Goal: Transaction & Acquisition: Purchase product/service

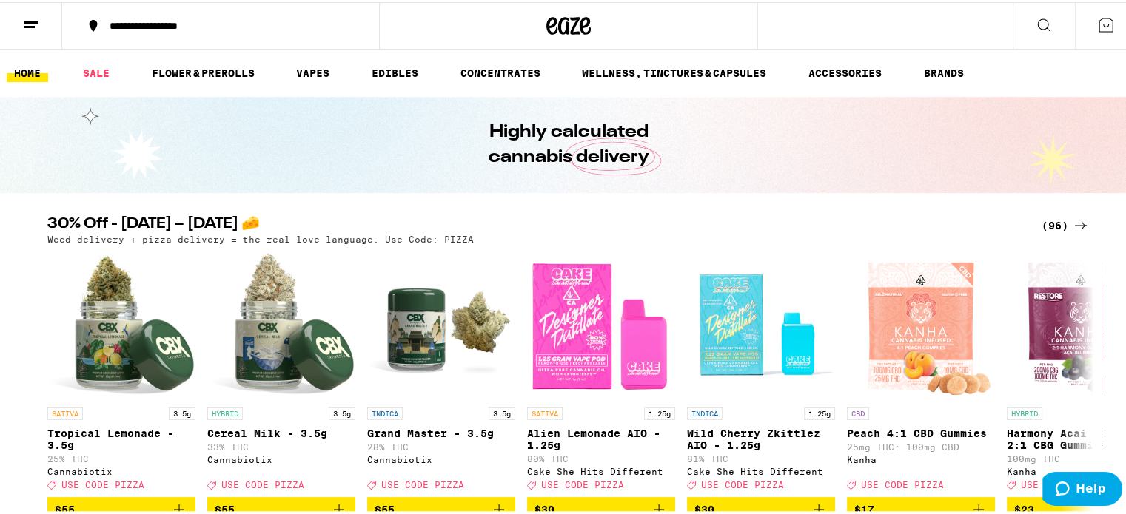
click at [1057, 224] on div "(96)" at bounding box center [1065, 224] width 48 height 18
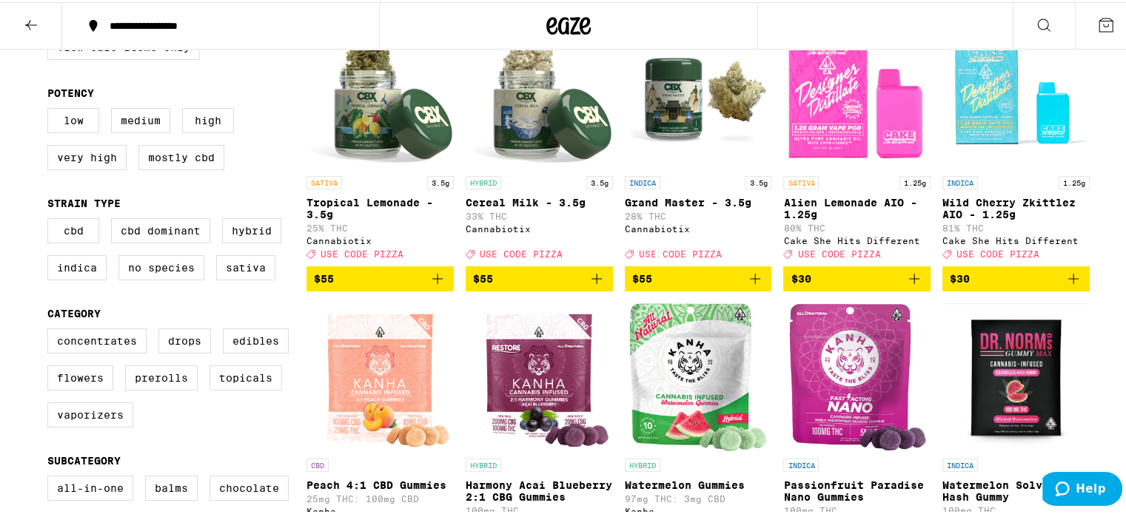
scroll to position [201, 0]
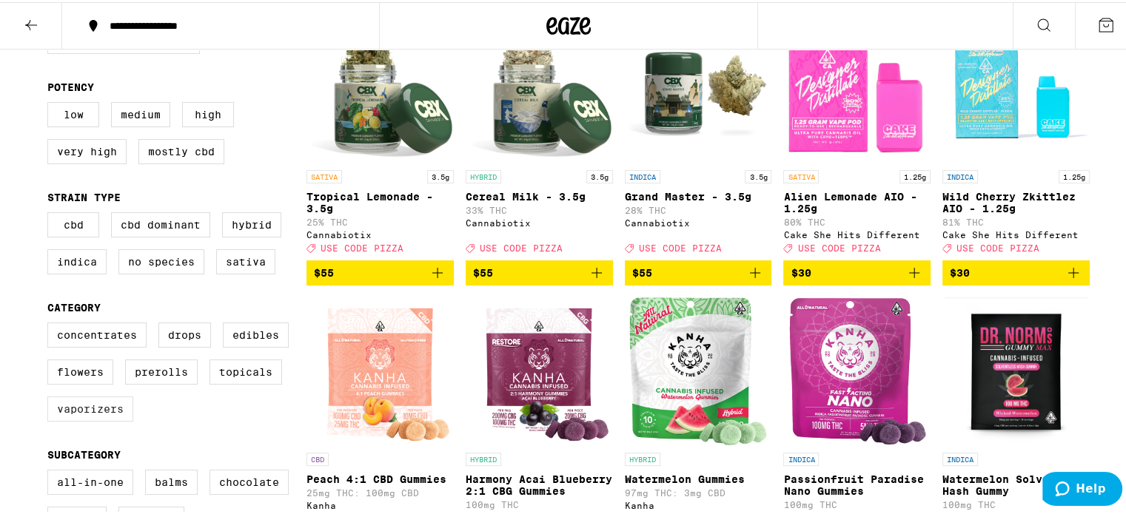
click at [98, 415] on label "Vaporizers" at bounding box center [90, 407] width 86 height 25
click at [51, 323] on input "Vaporizers" at bounding box center [50, 323] width 1 height 1
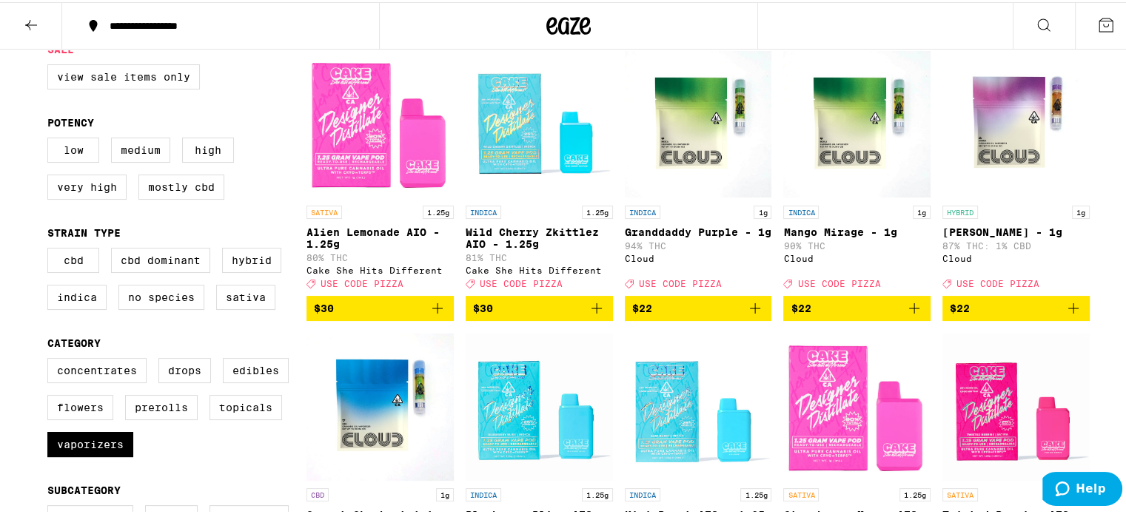
scroll to position [167, 0]
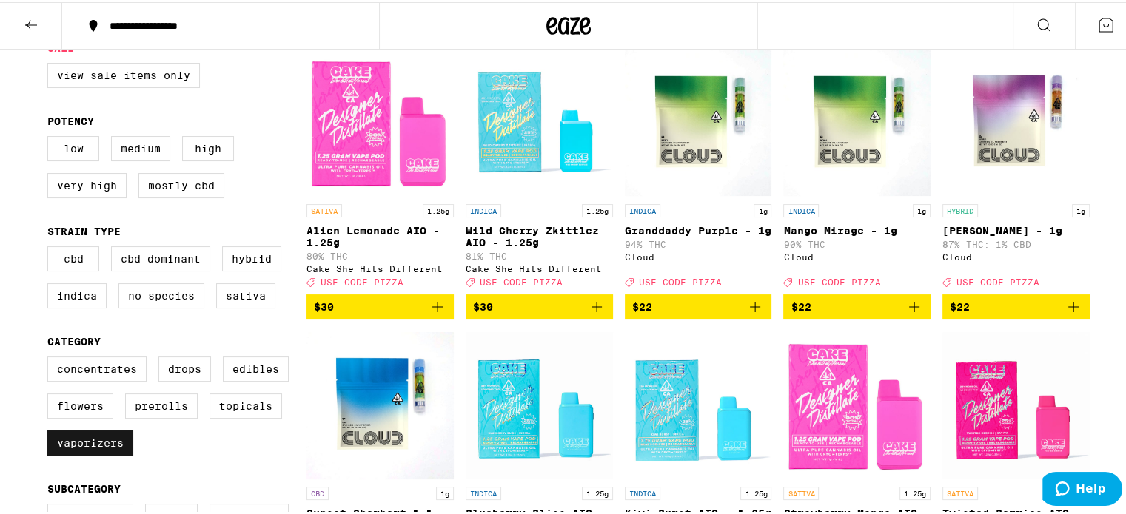
click at [106, 449] on label "Vaporizers" at bounding box center [90, 441] width 86 height 25
click at [51, 358] on input "Vaporizers" at bounding box center [50, 357] width 1 height 1
checkbox input "false"
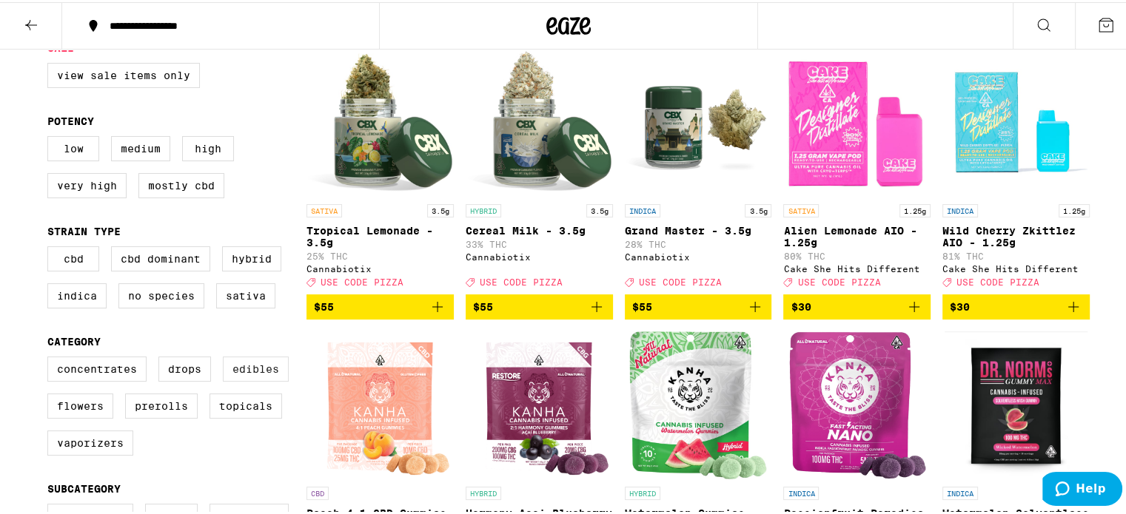
click at [258, 378] on label "Edibles" at bounding box center [256, 367] width 66 height 25
click at [51, 358] on input "Edibles" at bounding box center [50, 357] width 1 height 1
checkbox input "true"
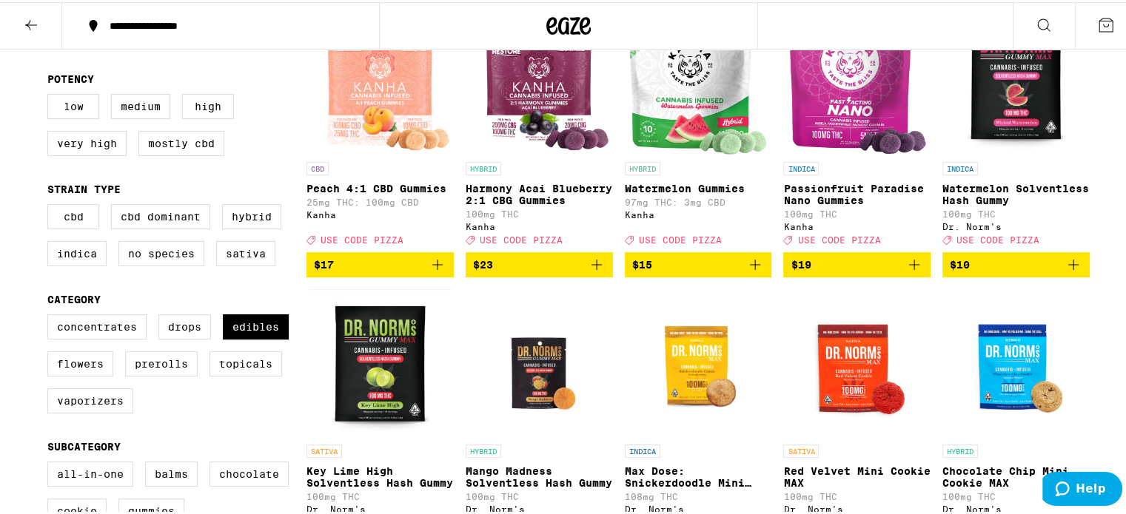
scroll to position [172, 0]
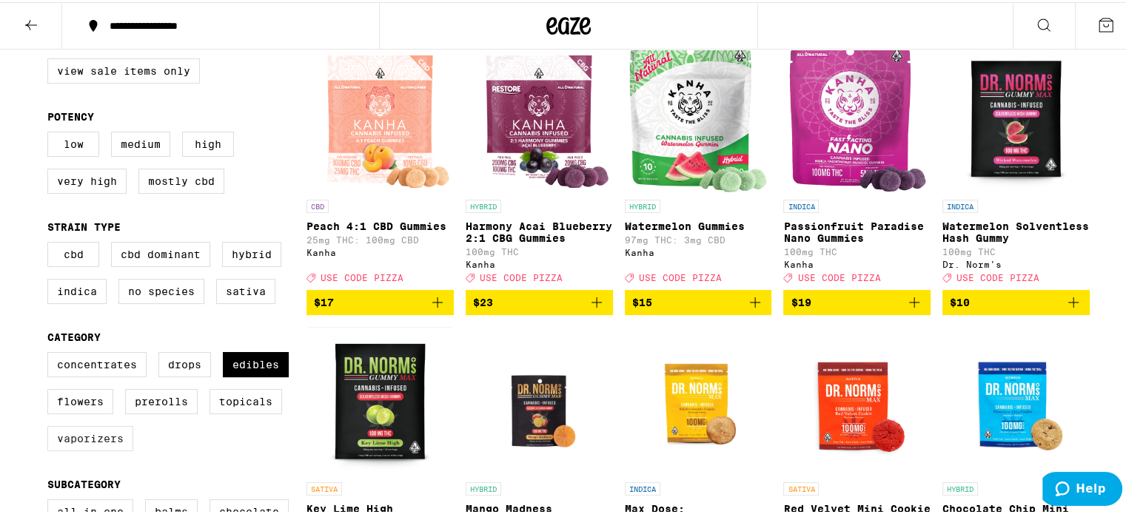
click at [89, 449] on label "Vaporizers" at bounding box center [90, 436] width 86 height 25
click at [51, 353] on input "Vaporizers" at bounding box center [50, 352] width 1 height 1
checkbox input "true"
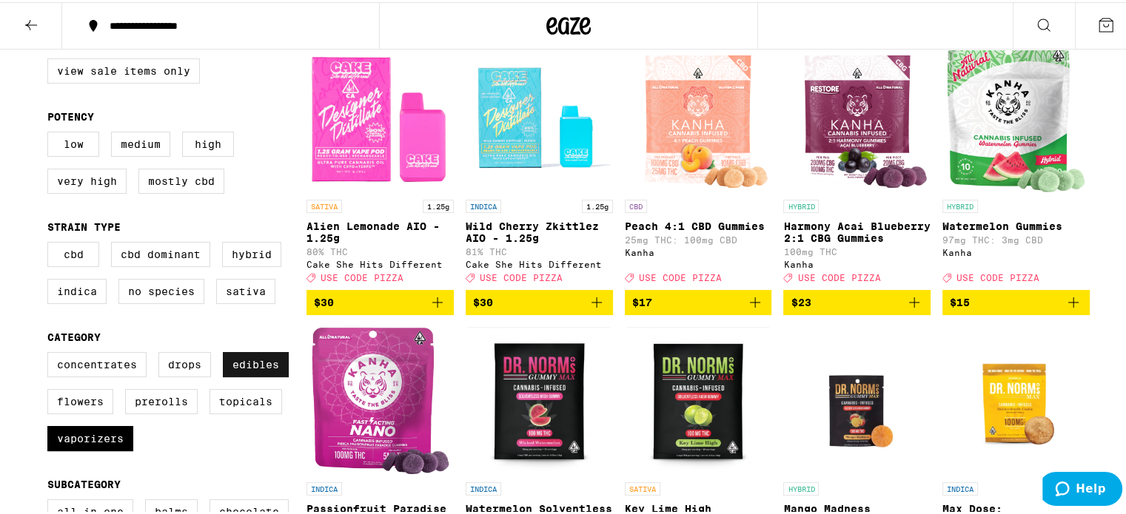
click at [255, 369] on label "Edibles" at bounding box center [256, 362] width 66 height 25
click at [51, 353] on input "Edibles" at bounding box center [50, 352] width 1 height 1
checkbox input "false"
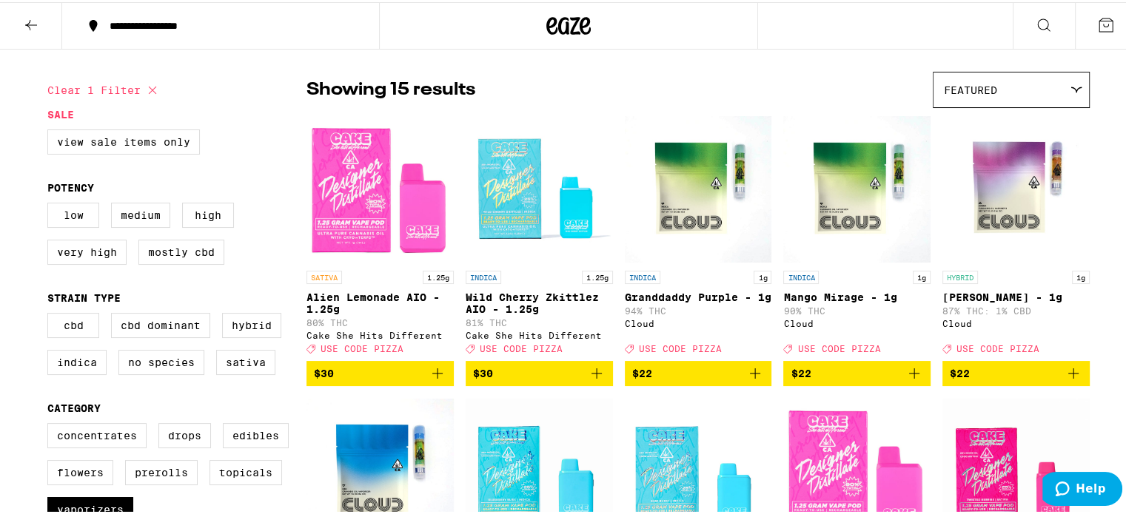
scroll to position [101, 0]
click at [1070, 378] on icon "Add to bag" at bounding box center [1073, 372] width 18 height 18
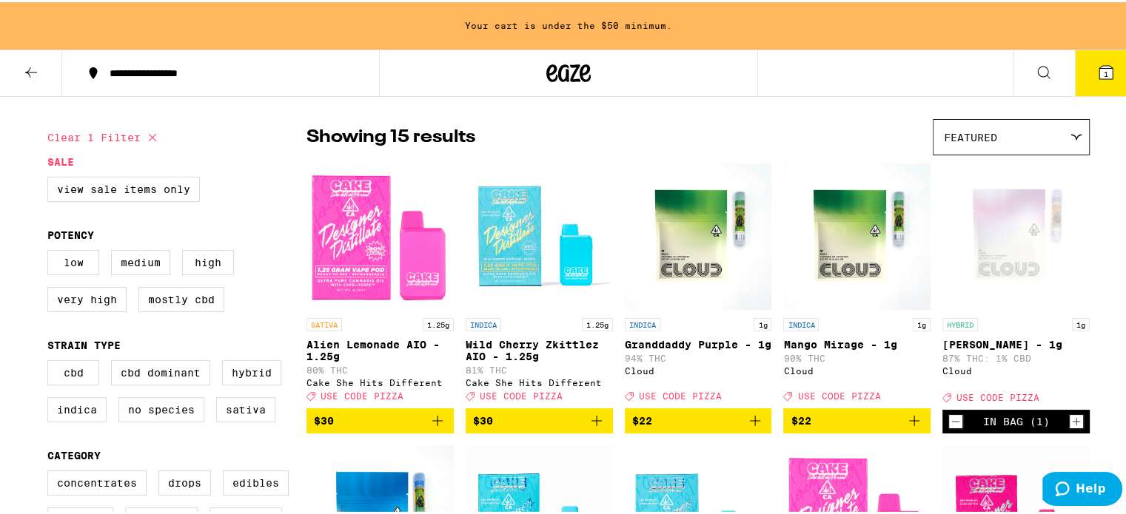
scroll to position [148, 0]
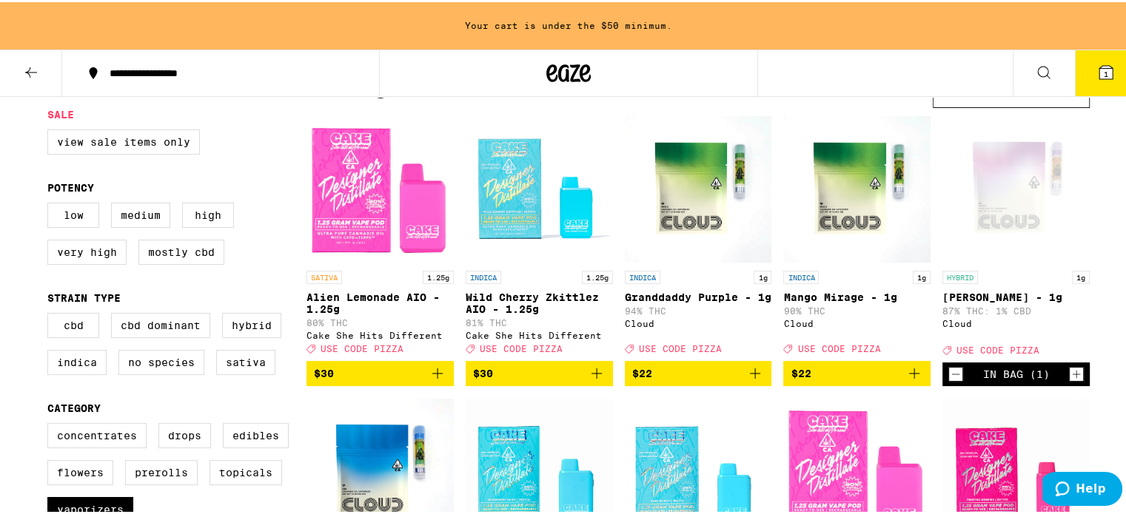
click at [908, 380] on icon "Add to bag" at bounding box center [914, 372] width 18 height 18
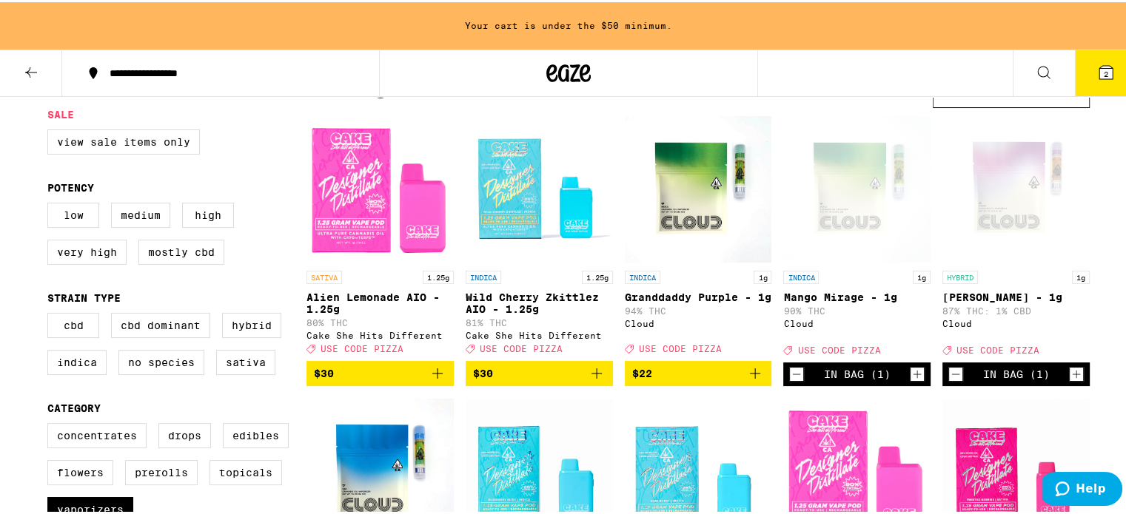
click at [758, 378] on icon "Add to bag" at bounding box center [755, 372] width 18 height 18
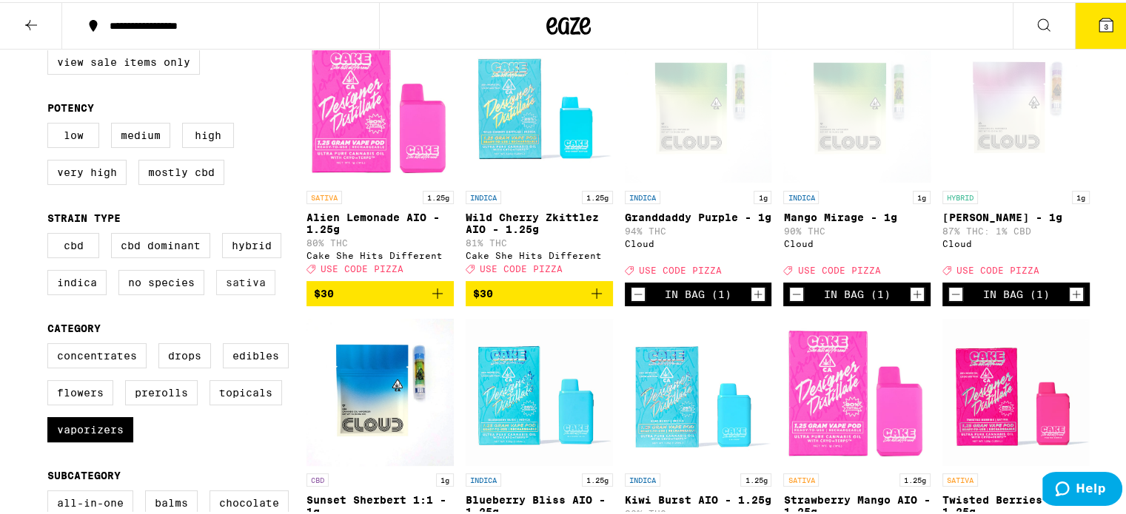
scroll to position [181, 0]
click at [94, 435] on label "Vaporizers" at bounding box center [90, 427] width 86 height 25
click at [51, 344] on input "Vaporizers" at bounding box center [50, 343] width 1 height 1
checkbox input "false"
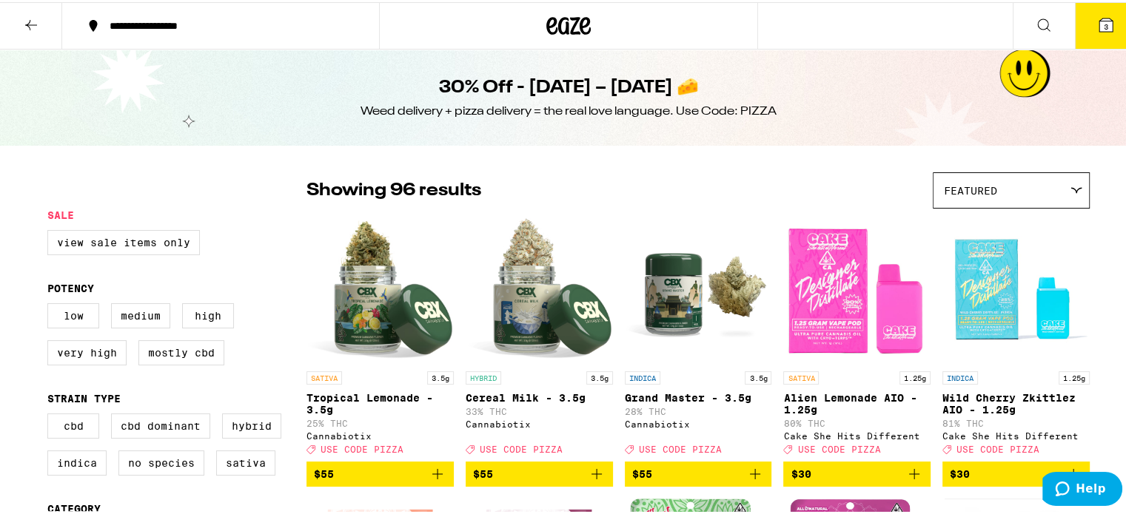
click at [32, 21] on icon at bounding box center [31, 23] width 18 height 18
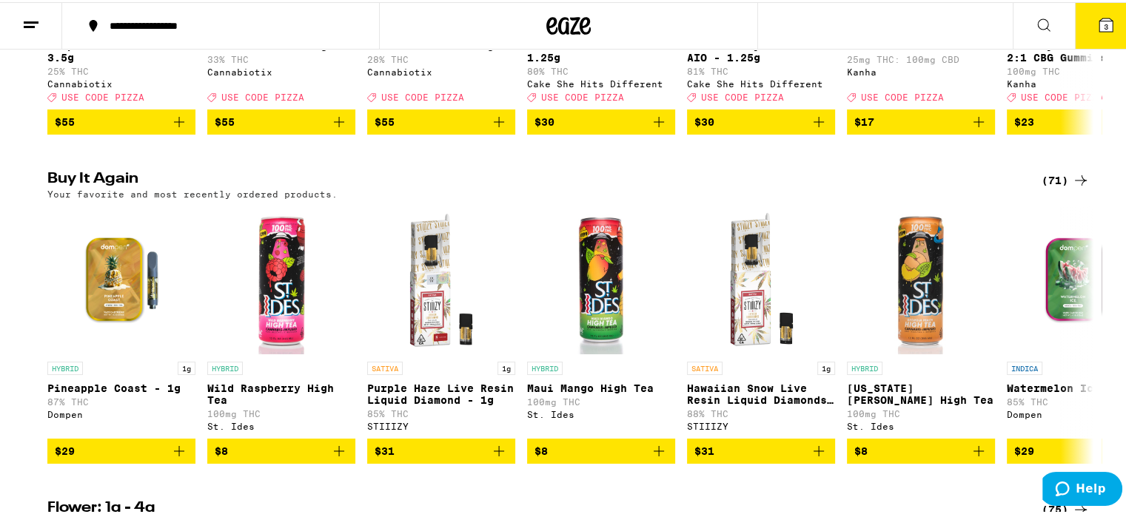
click at [1047, 183] on div "(71)" at bounding box center [1065, 179] width 48 height 18
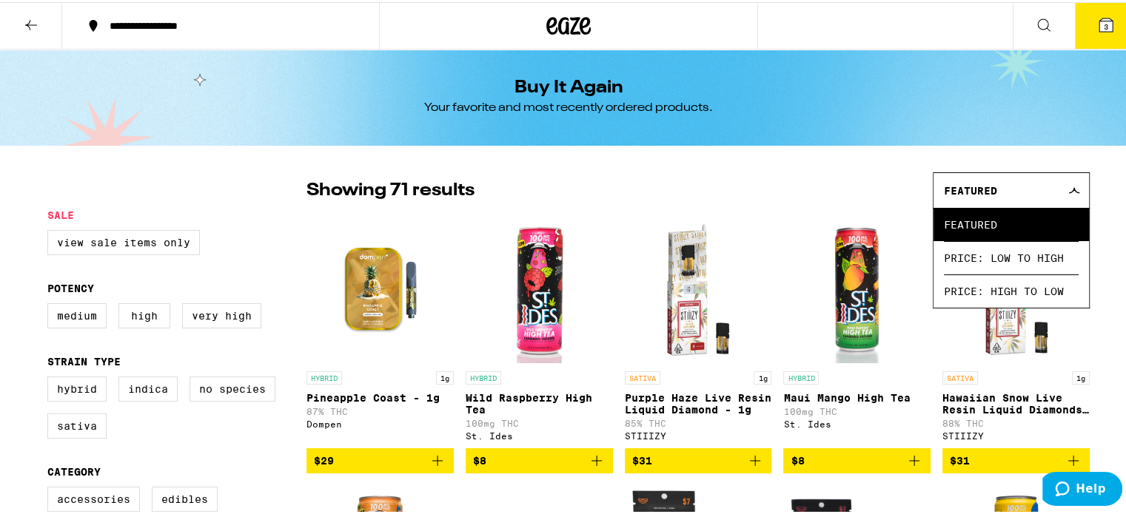
click at [1047, 183] on div "Featured" at bounding box center [1010, 188] width 155 height 35
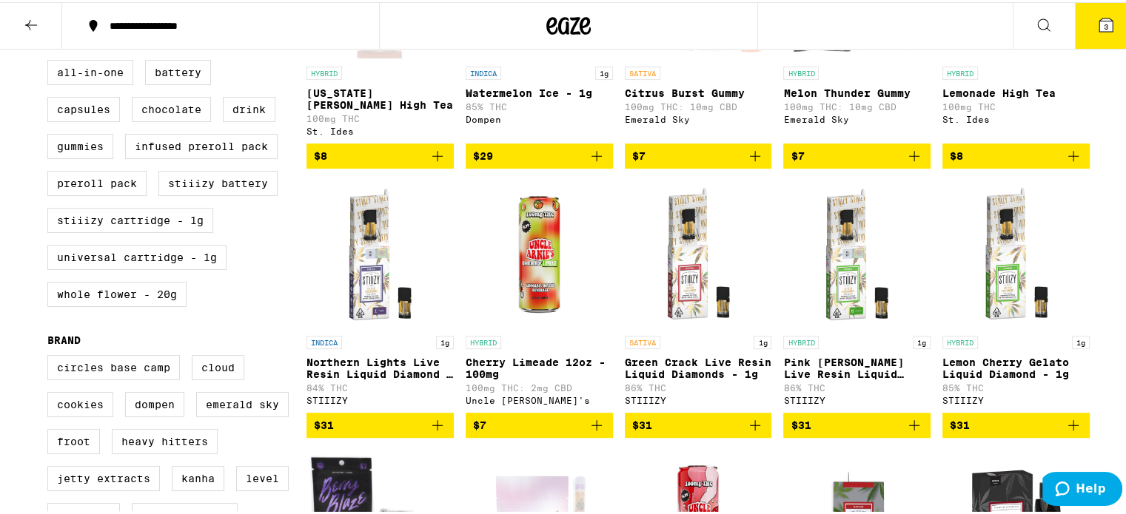
scroll to position [724, 0]
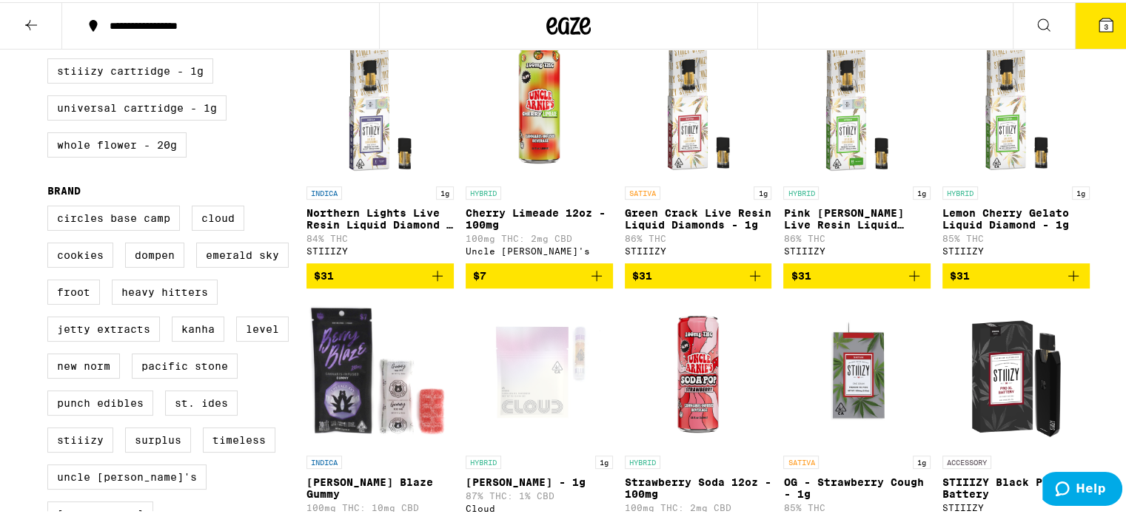
click at [432, 283] on icon "Add to bag" at bounding box center [438, 274] width 18 height 18
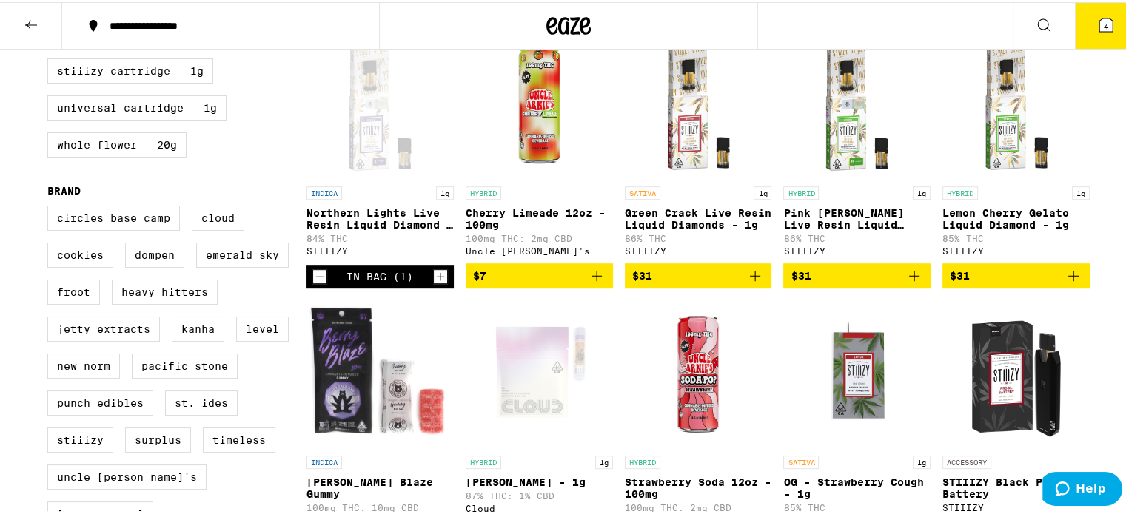
click at [909, 279] on icon "Add to bag" at bounding box center [914, 274] width 10 height 10
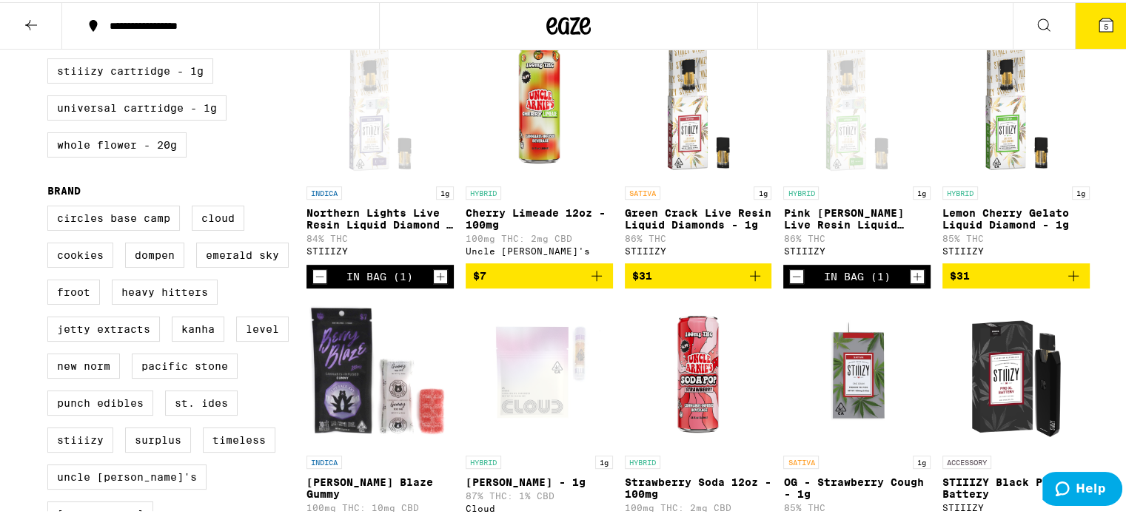
click at [1101, 21] on icon at bounding box center [1106, 23] width 18 height 18
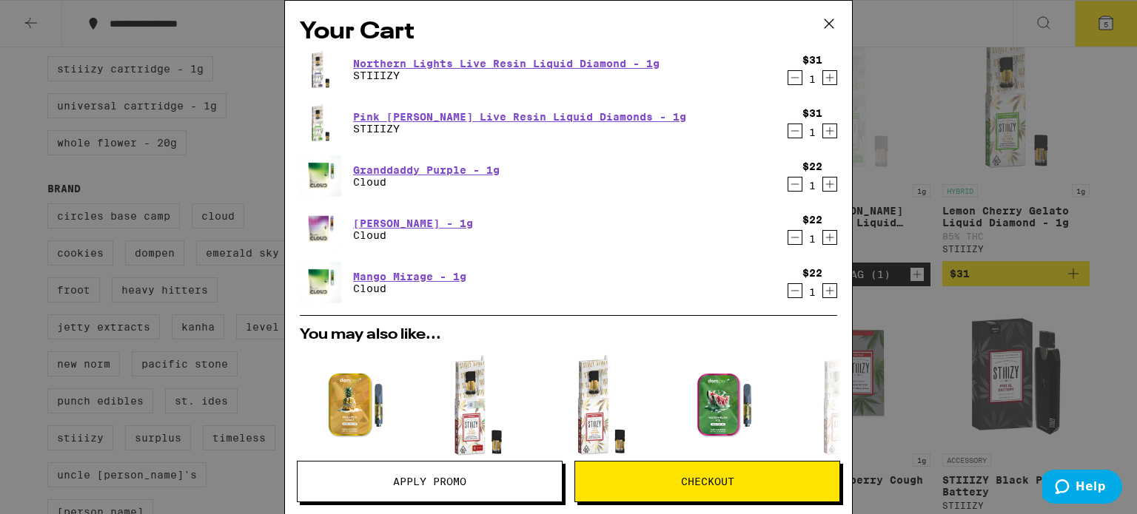
click at [915, 240] on div "Your Cart Northern Lights Live Resin Liquid Diamond - 1g STIIIZY $31 1 Pink [PE…" at bounding box center [568, 257] width 1137 height 514
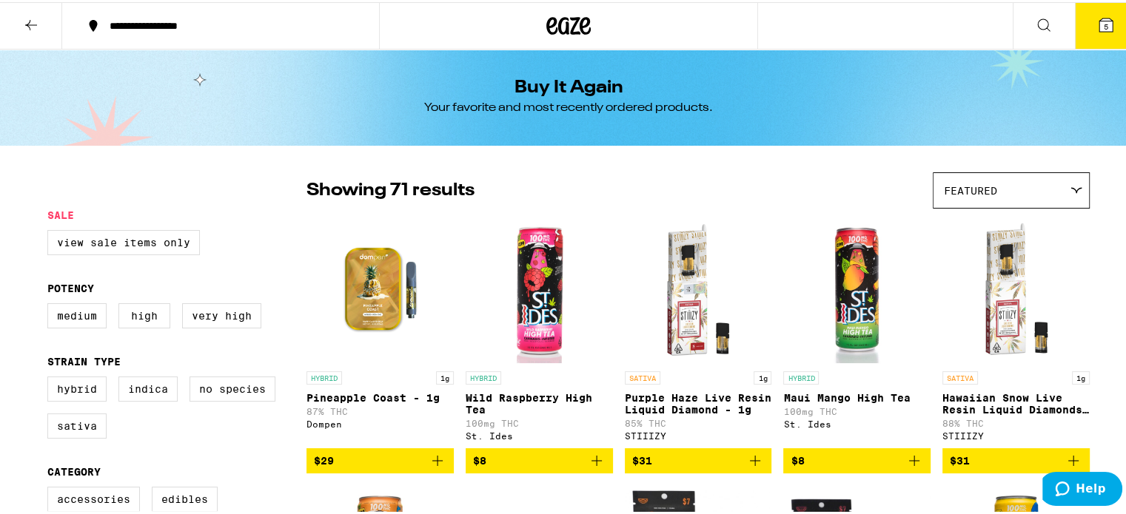
click at [24, 15] on icon at bounding box center [31, 23] width 18 height 18
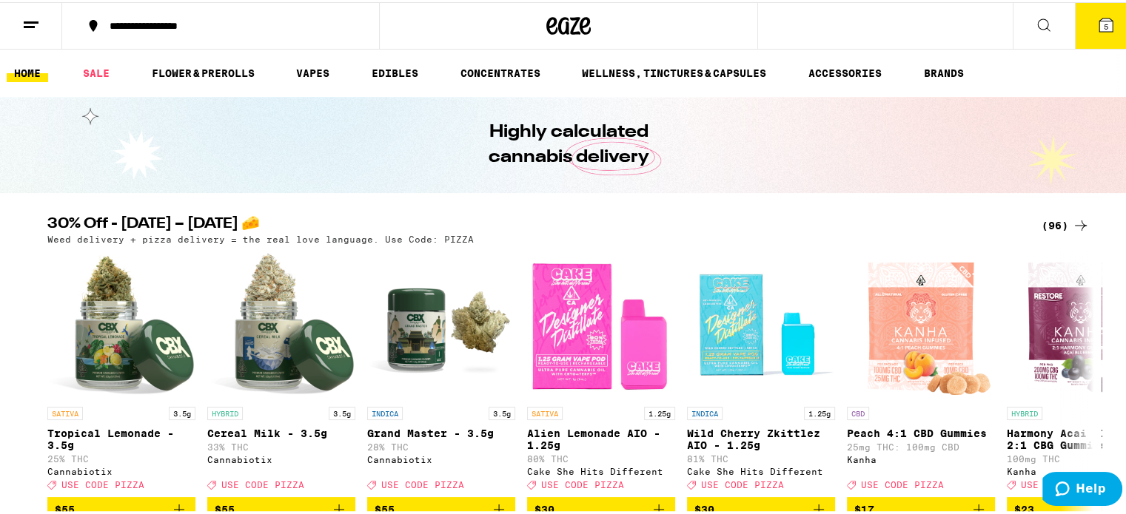
click at [1096, 37] on button "5" at bounding box center [1106, 24] width 62 height 46
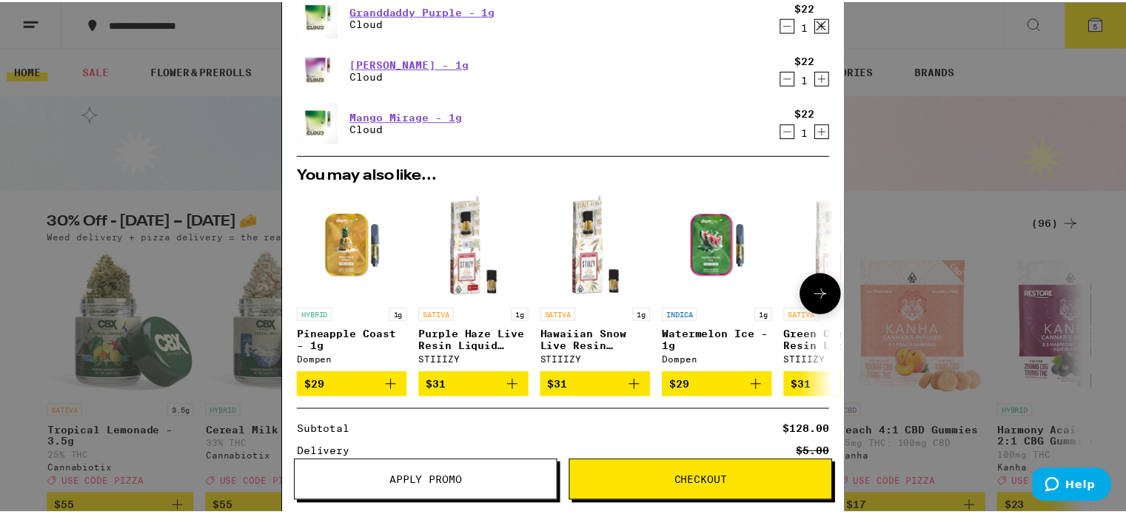
scroll to position [333, 0]
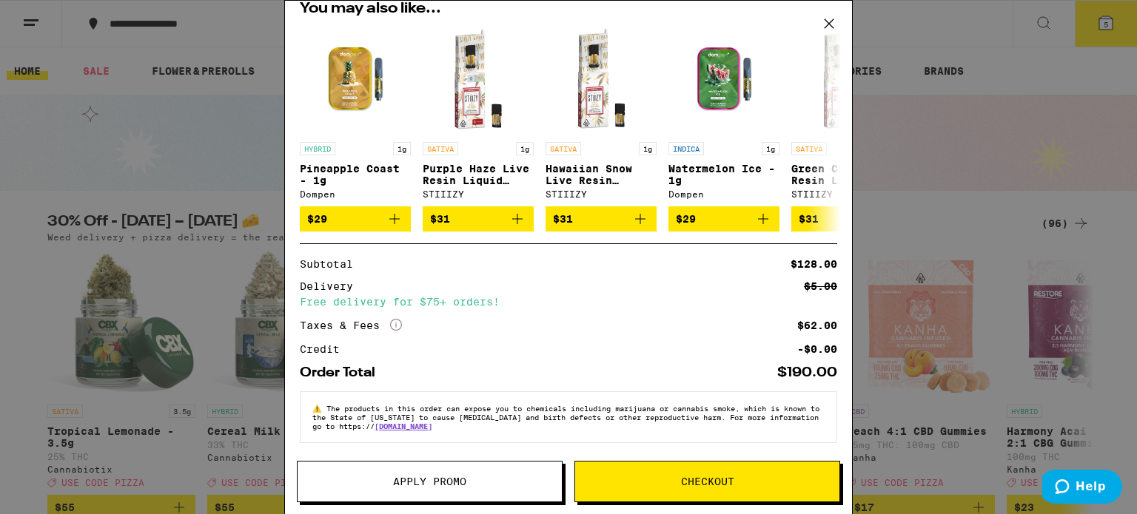
click at [452, 469] on button "Apply Promo" at bounding box center [430, 481] width 266 height 41
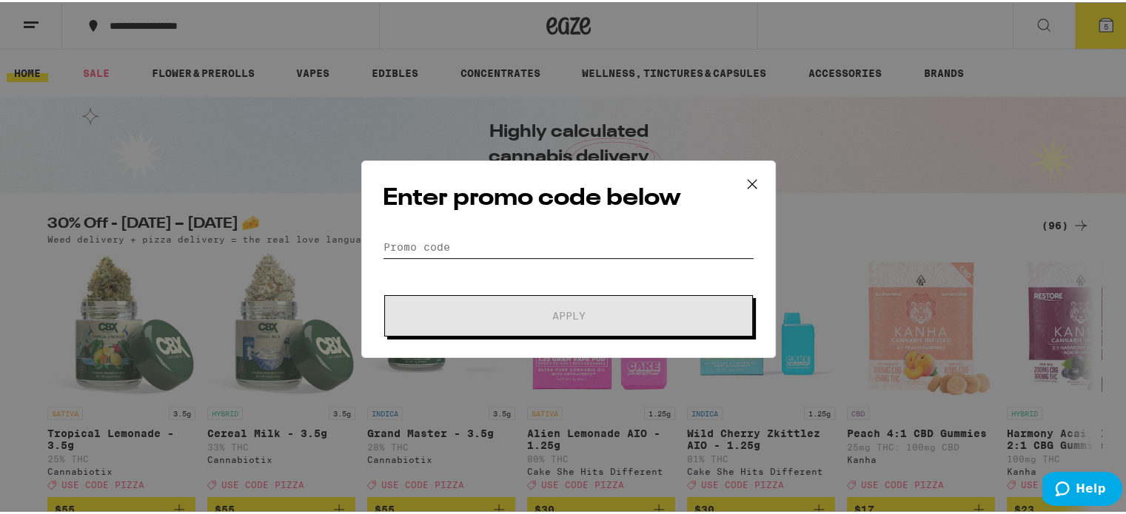
click at [423, 236] on input "Promo Code" at bounding box center [569, 245] width 372 height 22
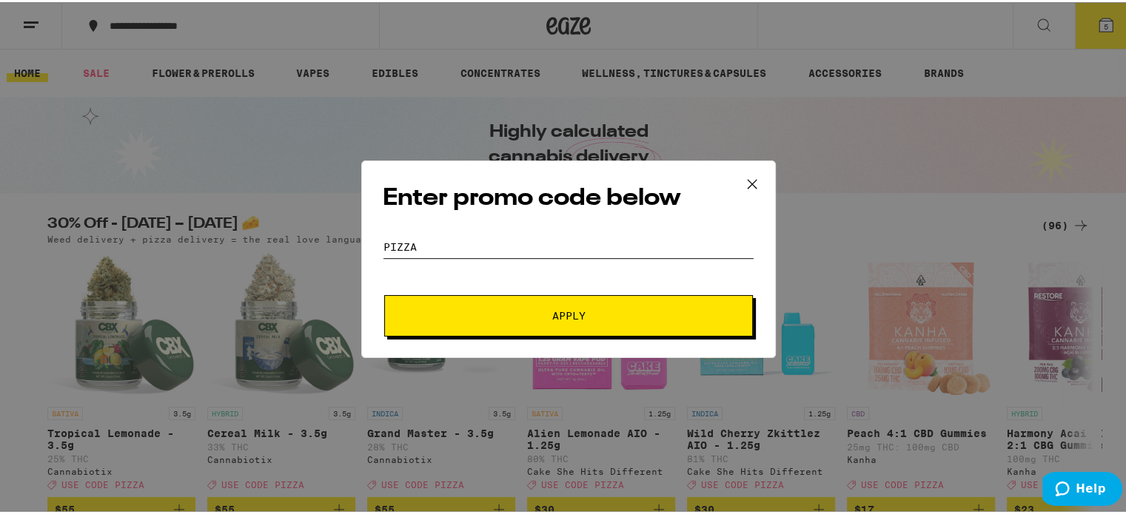
type input "pizza"
click at [429, 302] on button "Apply" at bounding box center [568, 313] width 369 height 41
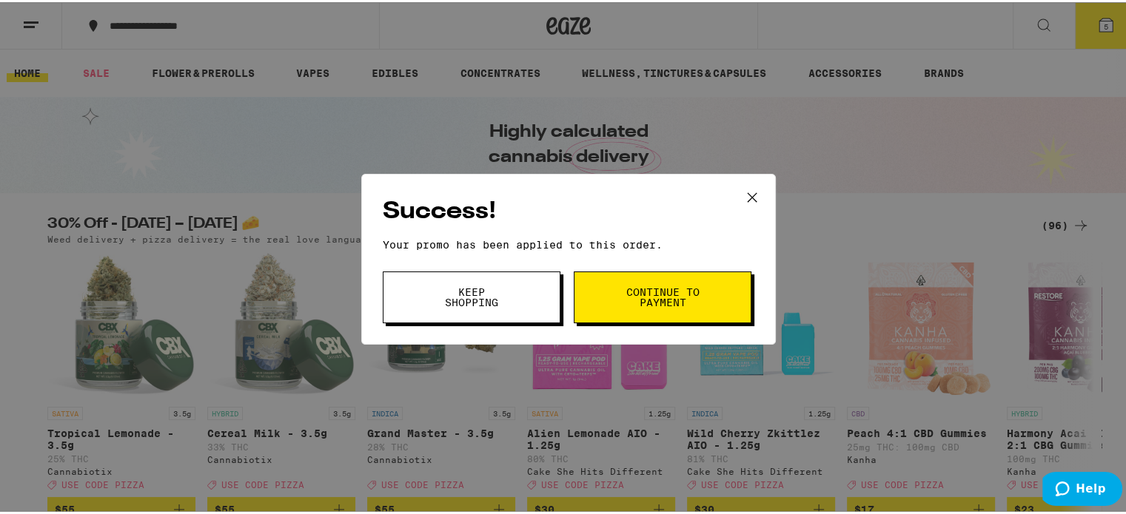
click at [683, 293] on span "Continue to payment" at bounding box center [663, 295] width 76 height 21
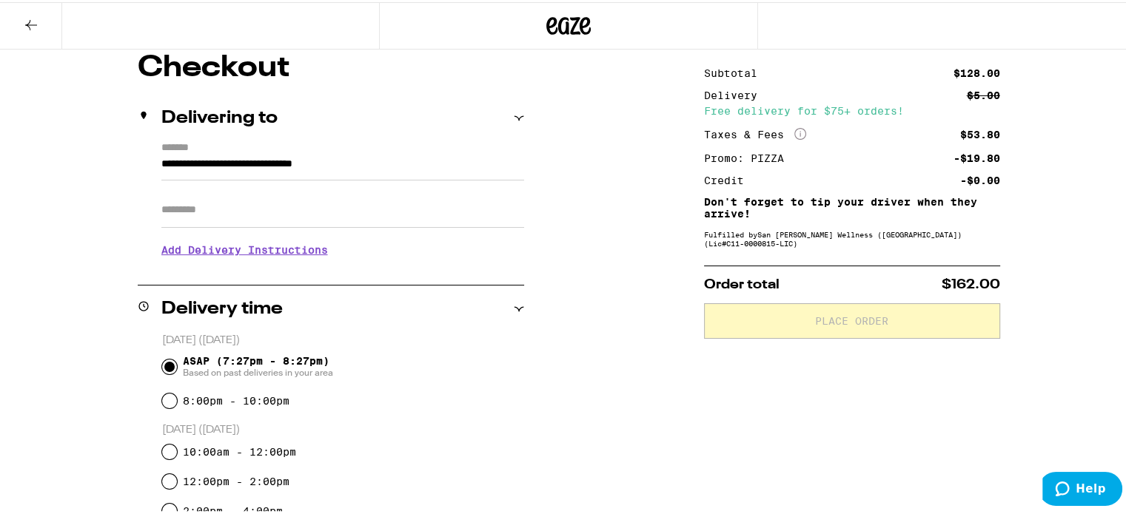
scroll to position [125, 0]
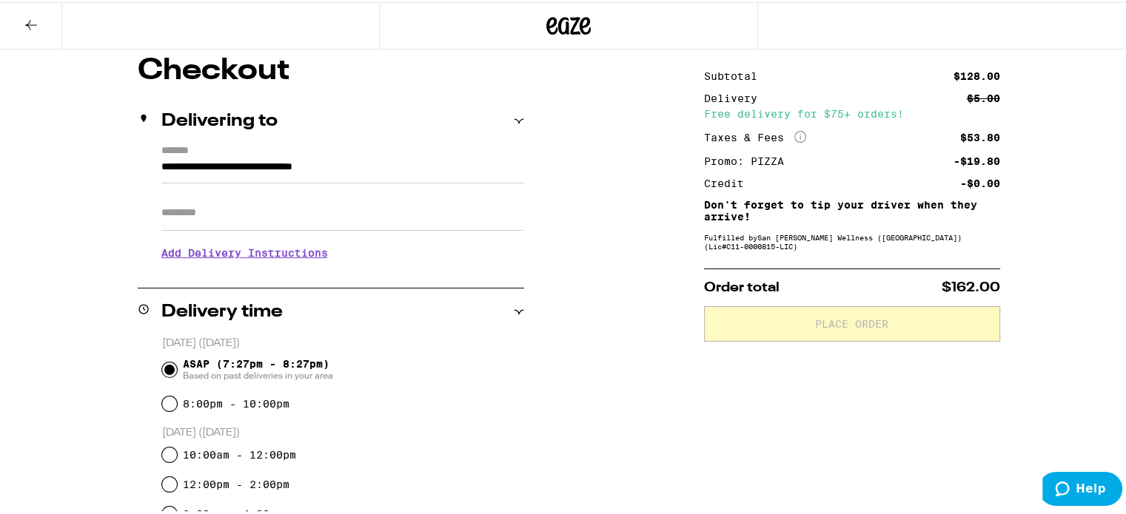
click at [21, 14] on button at bounding box center [31, 24] width 62 height 47
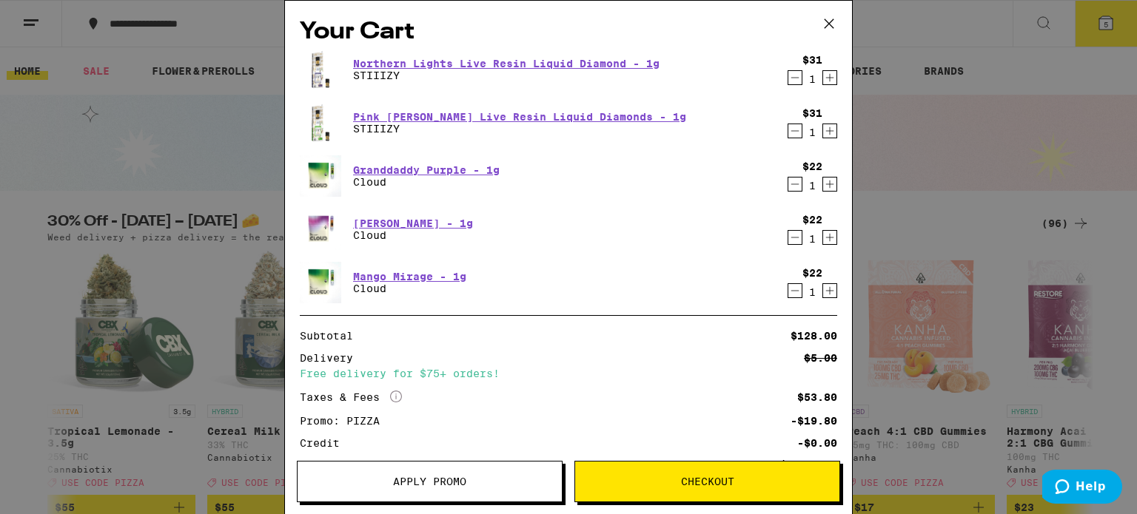
click at [972, 293] on div "Your Cart Northern Lights Live Resin Liquid Diamond - 1g STIIIZY $31 1 Pink [PE…" at bounding box center [568, 257] width 1137 height 514
click at [831, 20] on icon at bounding box center [829, 24] width 22 height 22
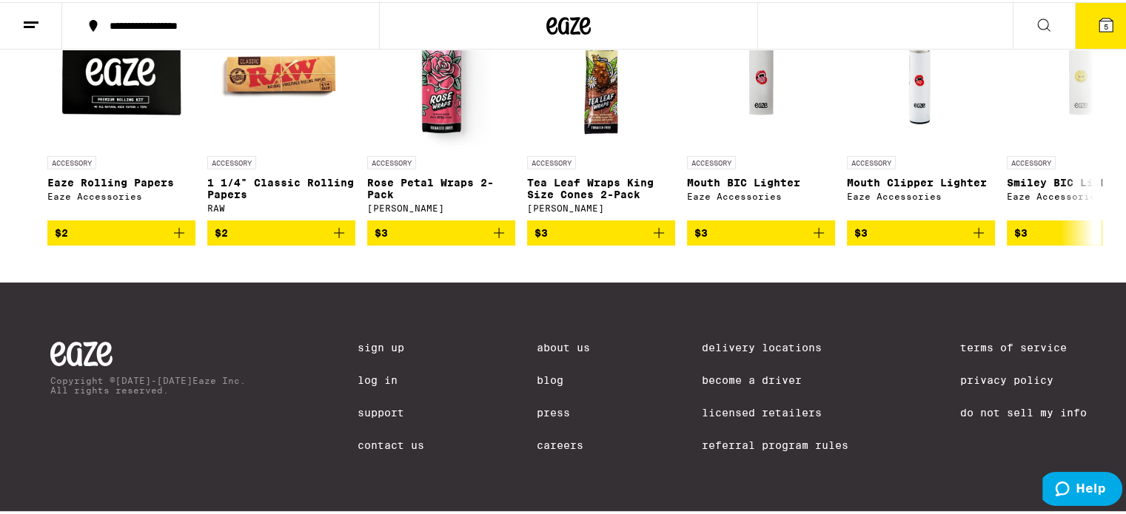
scroll to position [5768, 0]
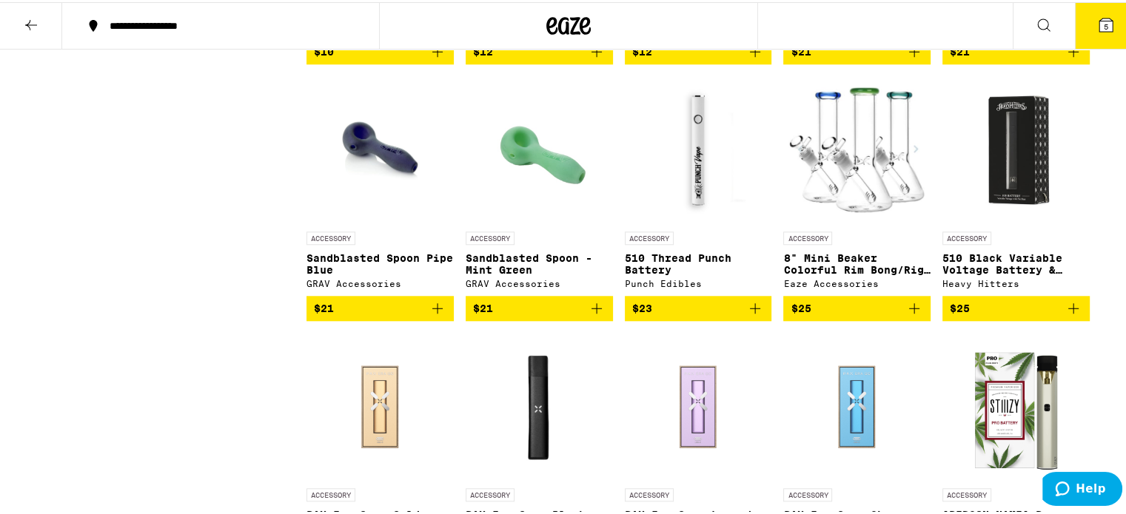
scroll to position [1424, 0]
click at [1068, 312] on icon "Add to bag" at bounding box center [1073, 306] width 10 height 10
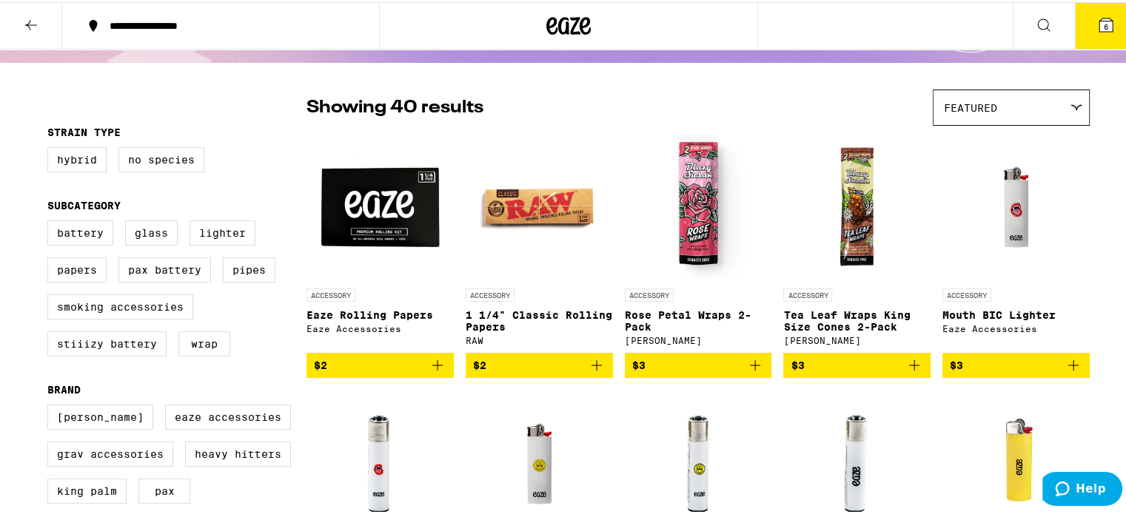
scroll to position [0, 0]
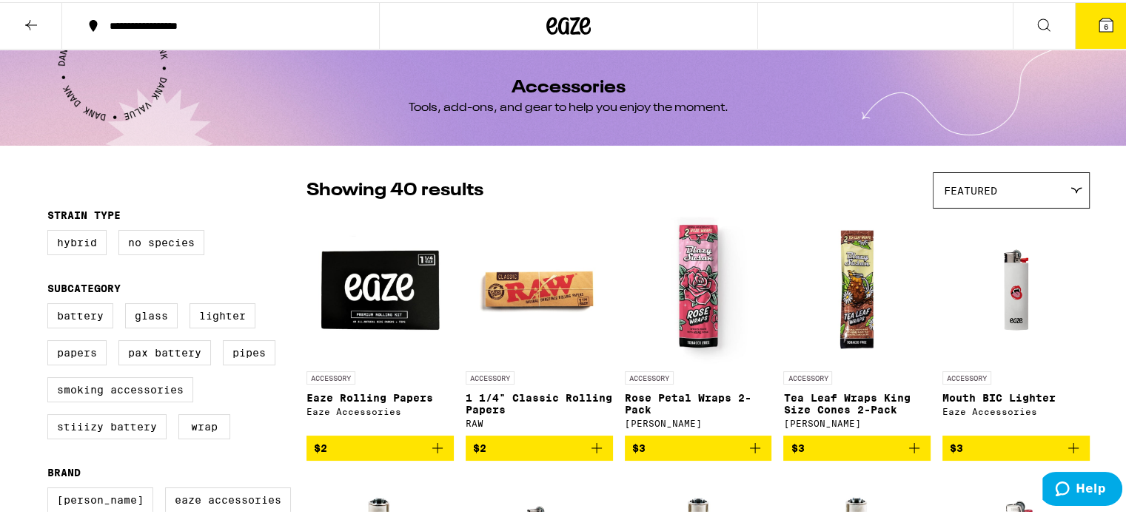
click at [1101, 16] on icon at bounding box center [1106, 23] width 18 height 18
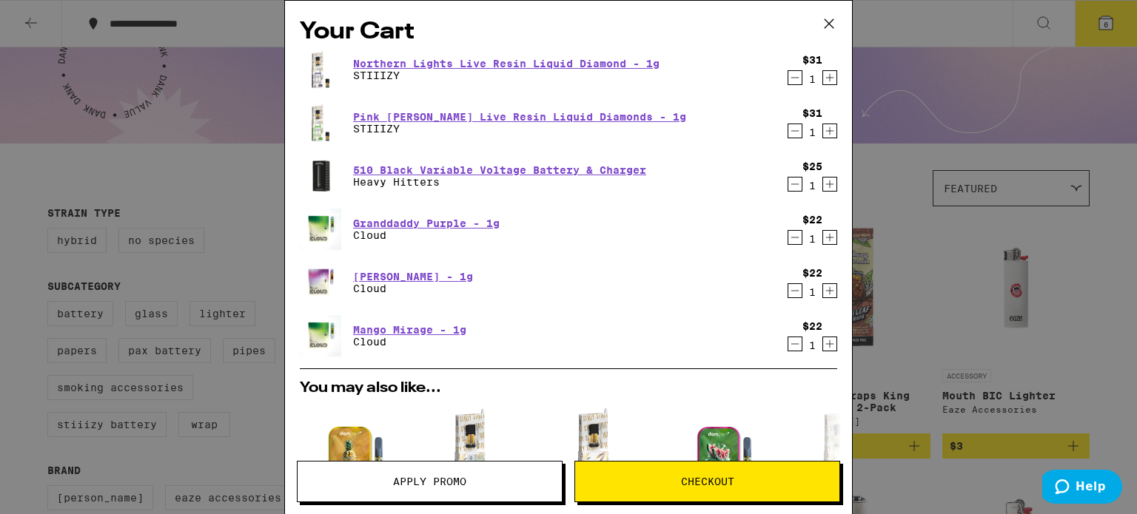
click at [828, 23] on icon at bounding box center [829, 24] width 22 height 22
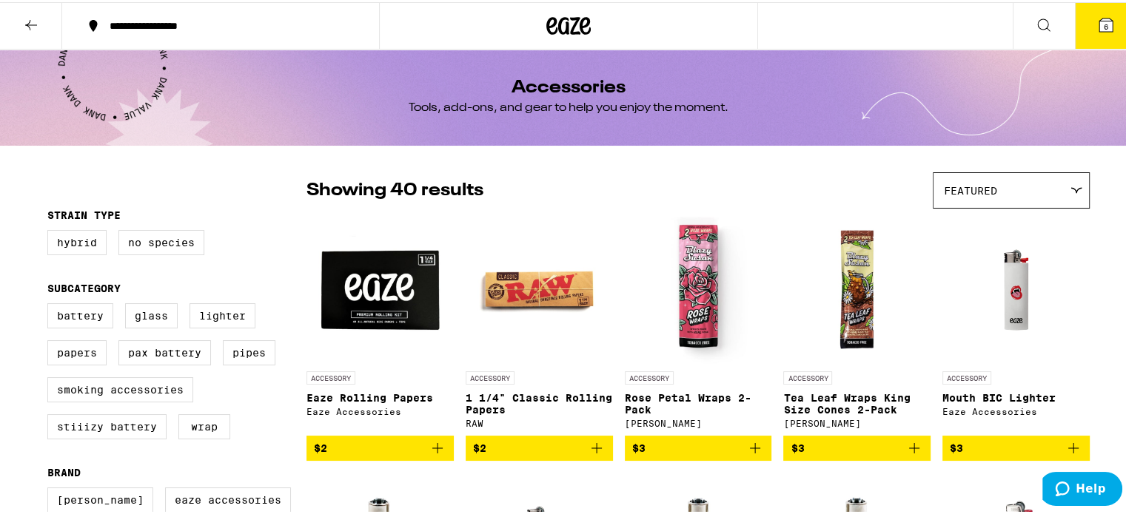
click at [1107, 28] on button "6" at bounding box center [1106, 24] width 62 height 46
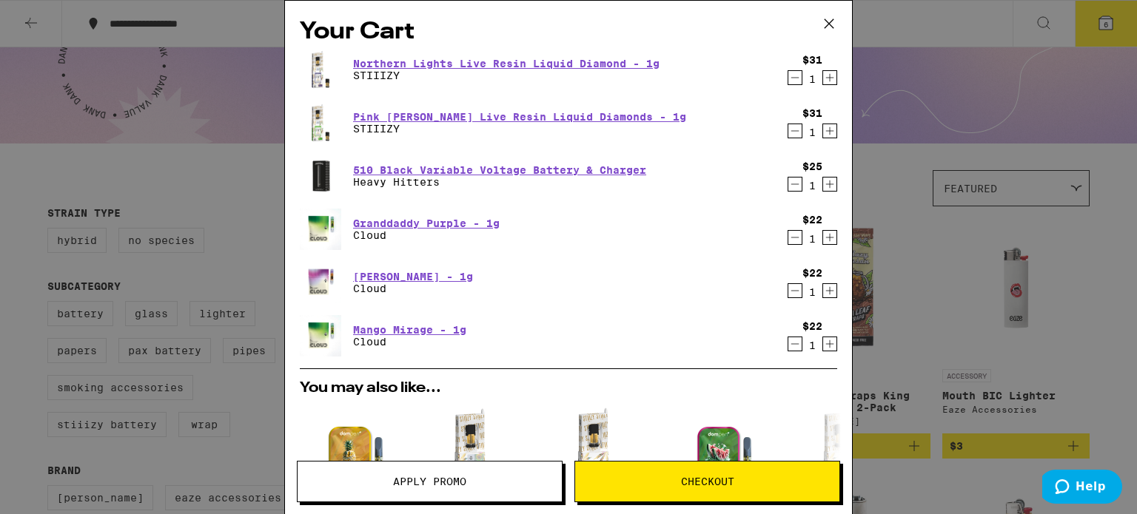
click at [788, 126] on icon "Decrement" at bounding box center [794, 131] width 13 height 18
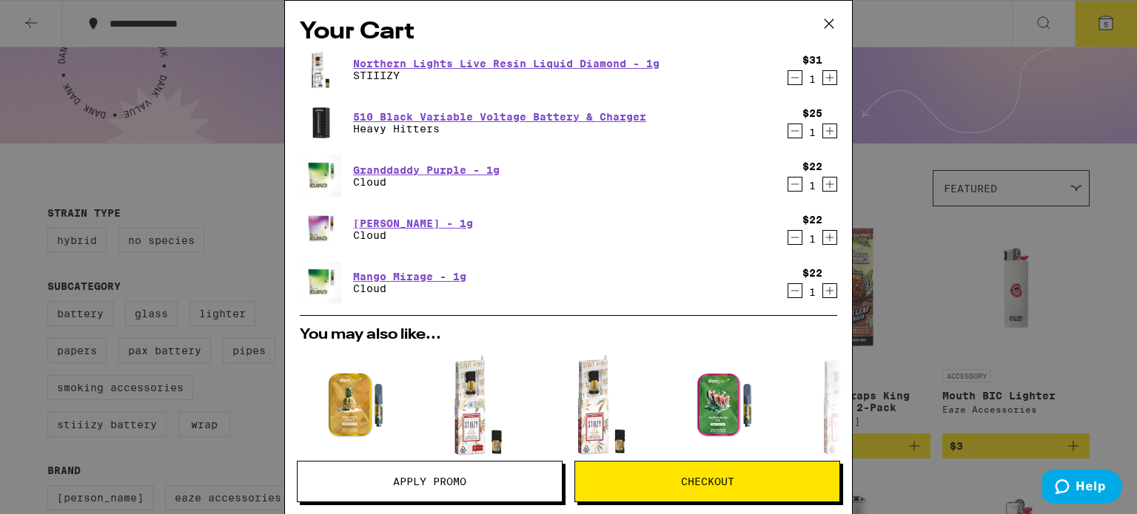
click at [788, 76] on icon "Decrement" at bounding box center [794, 78] width 13 height 18
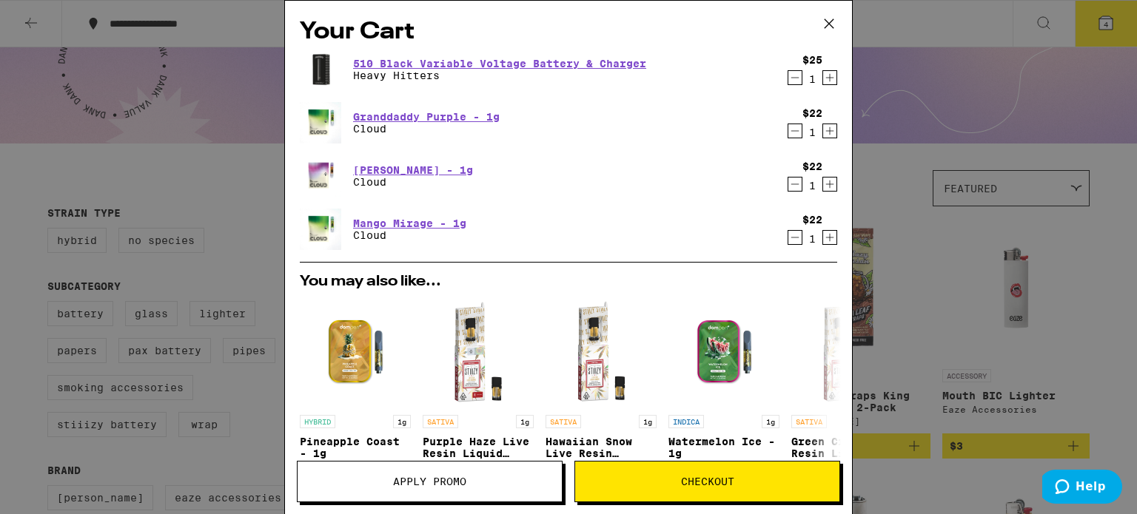
click at [831, 19] on icon at bounding box center [829, 24] width 22 height 22
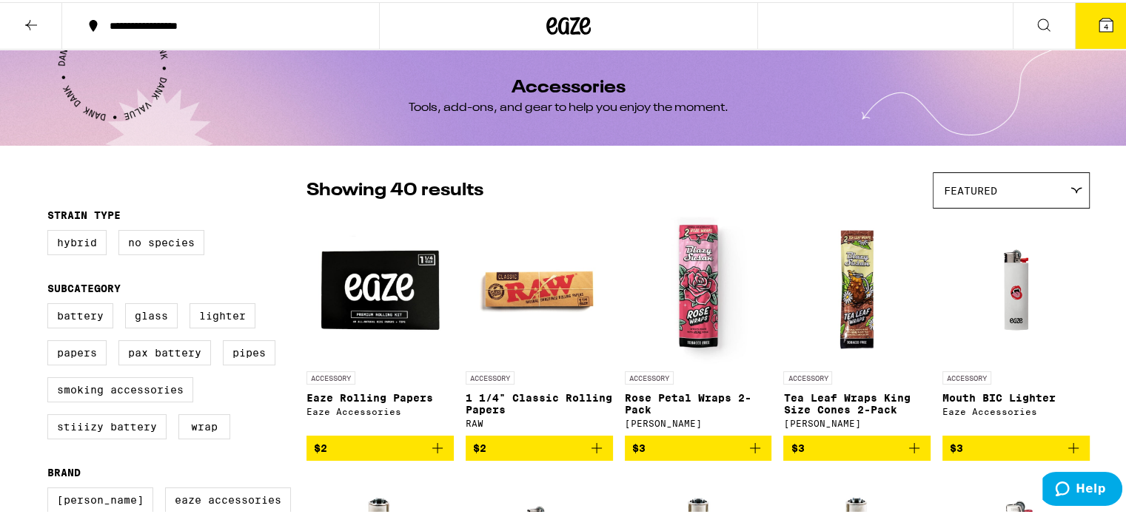
click at [38, 24] on icon at bounding box center [31, 23] width 18 height 18
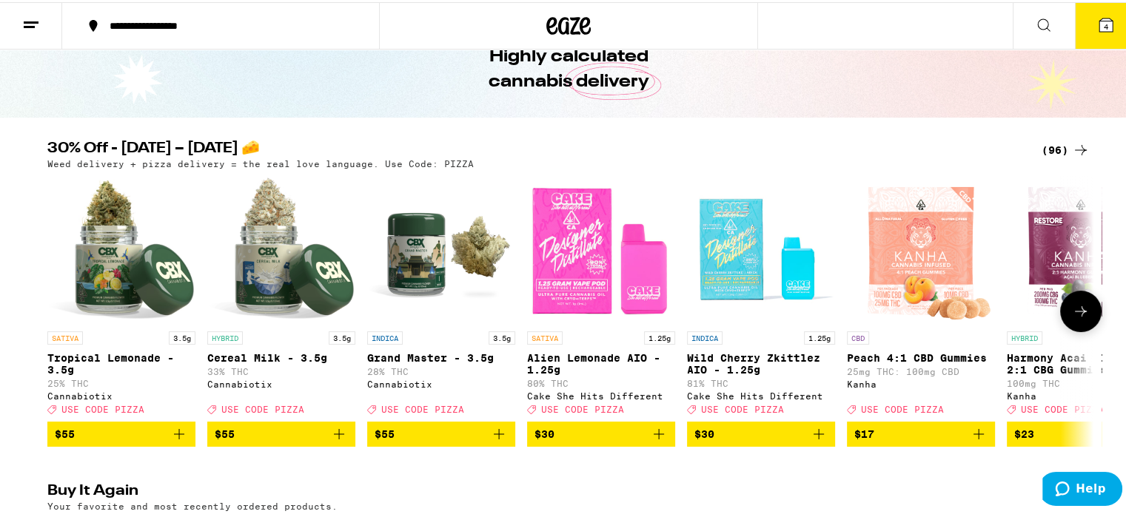
scroll to position [74, 0]
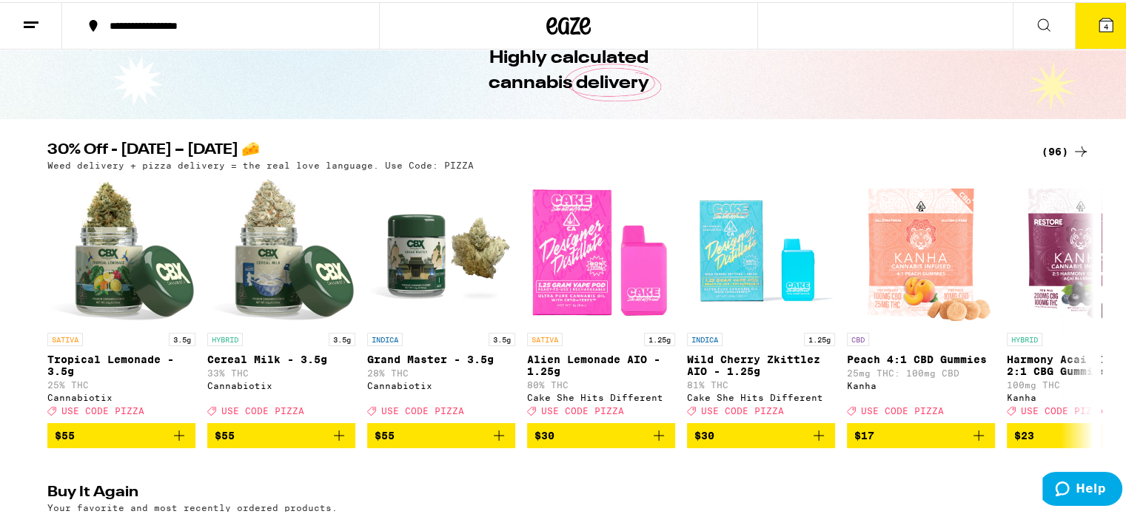
click at [1056, 152] on div "(96)" at bounding box center [1065, 150] width 48 height 18
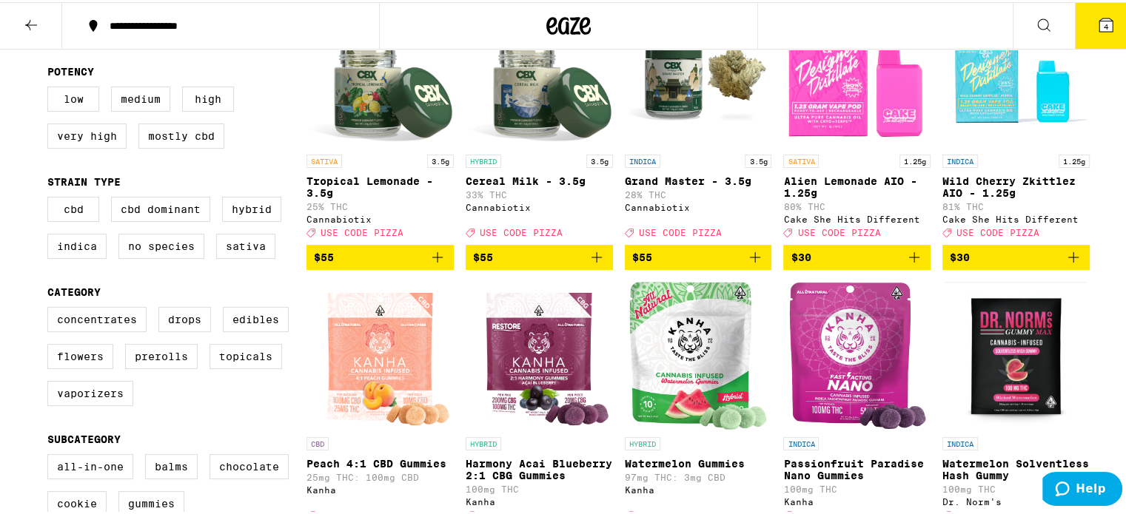
scroll to position [218, 0]
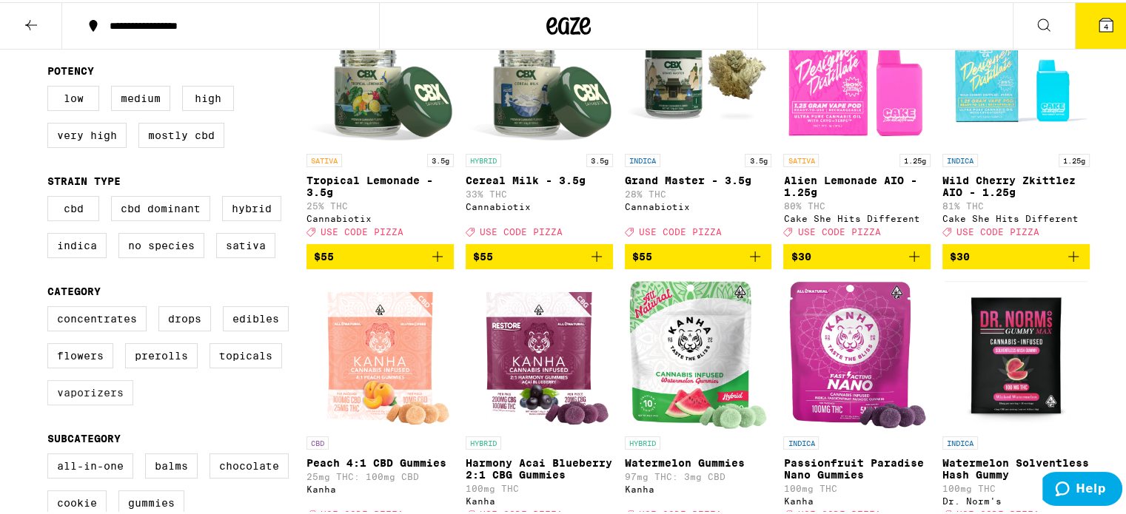
click at [92, 403] on label "Vaporizers" at bounding box center [90, 390] width 86 height 25
click at [51, 307] on input "Vaporizers" at bounding box center [50, 306] width 1 height 1
checkbox input "true"
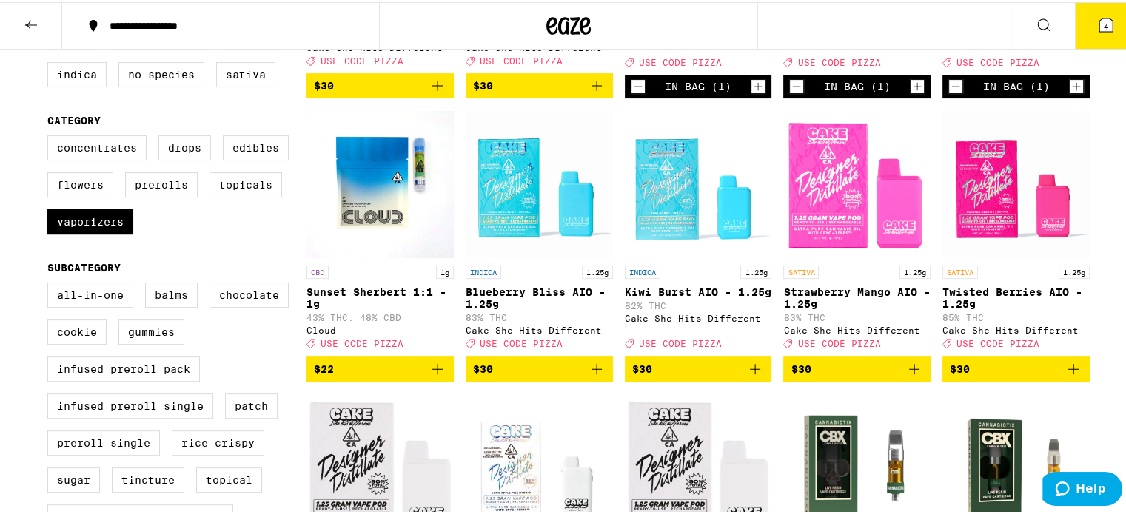
scroll to position [389, 0]
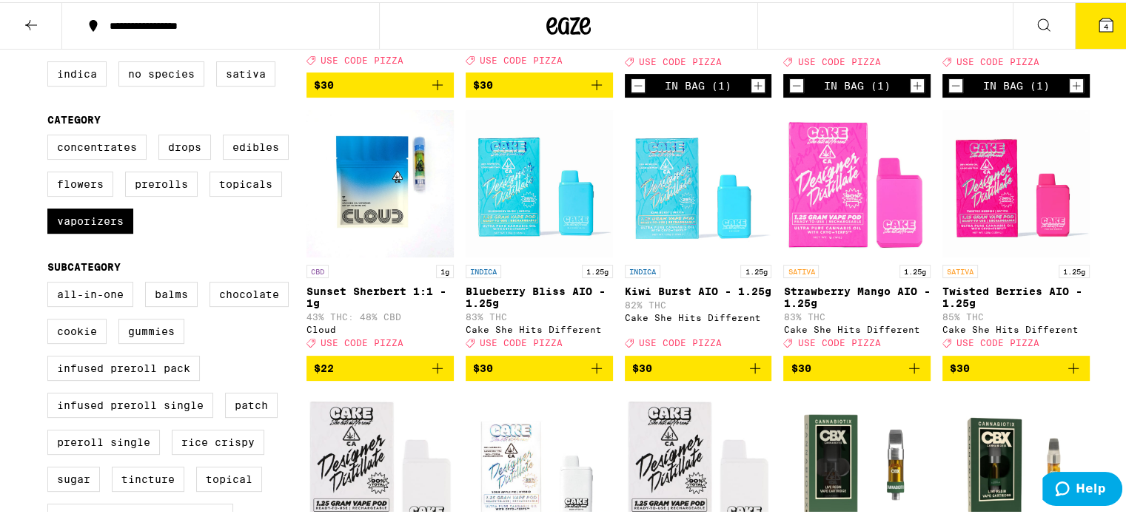
click at [439, 375] on icon "Add to bag" at bounding box center [438, 367] width 18 height 18
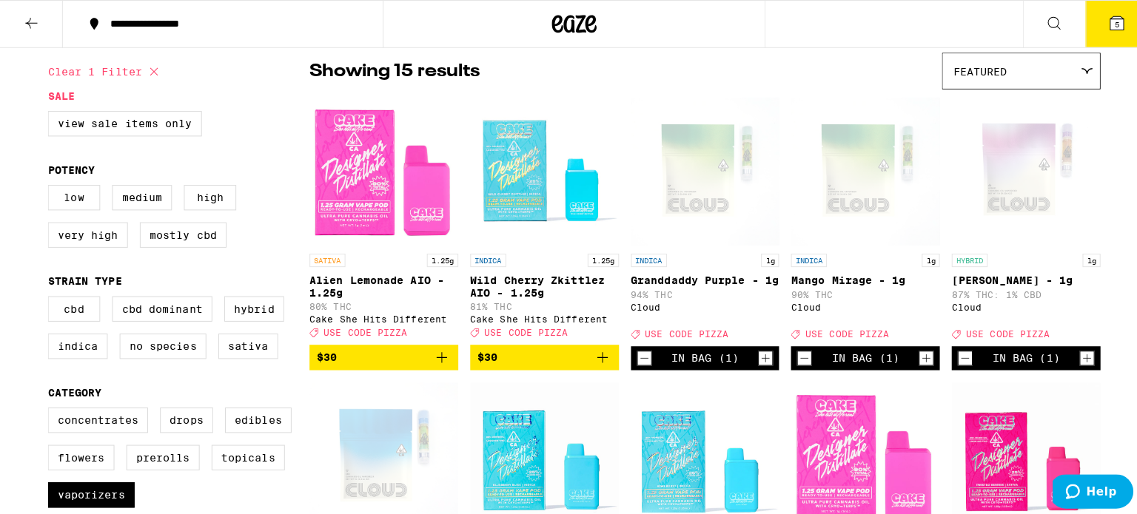
scroll to position [116, 0]
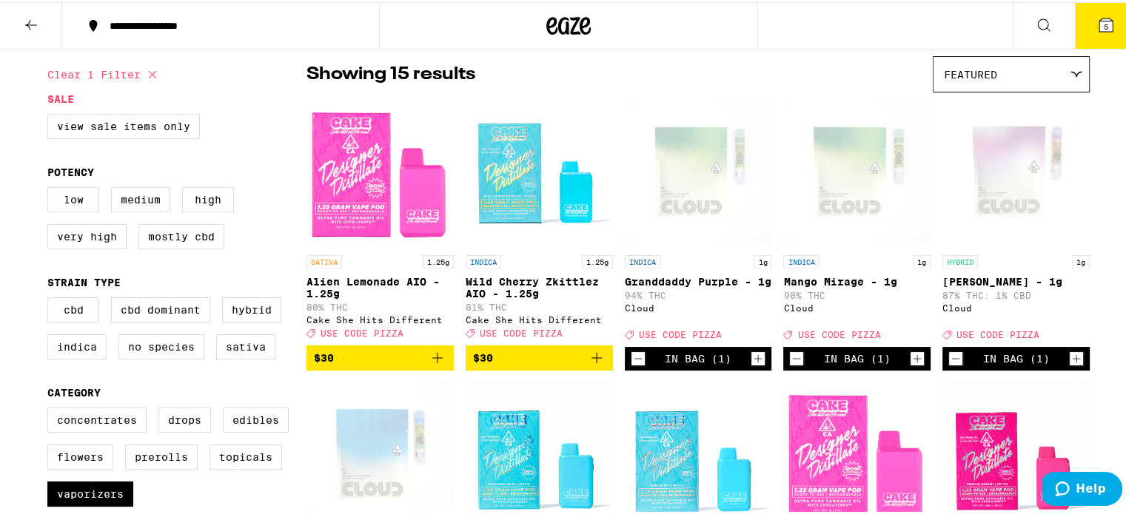
click at [910, 361] on icon "Increment" at bounding box center [916, 357] width 13 height 18
click at [1096, 32] on button "6" at bounding box center [1106, 24] width 62 height 46
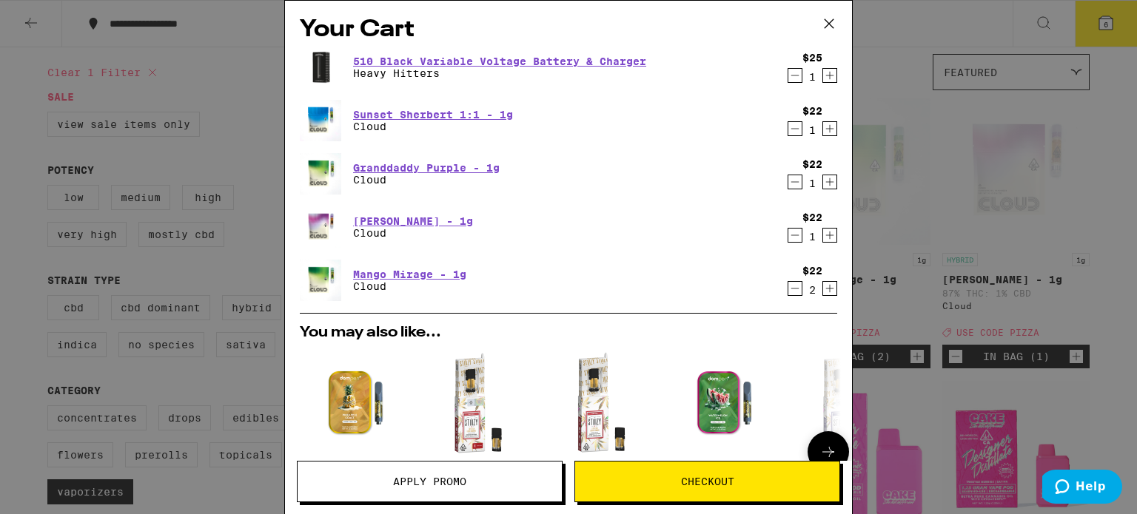
scroll to position [355, 0]
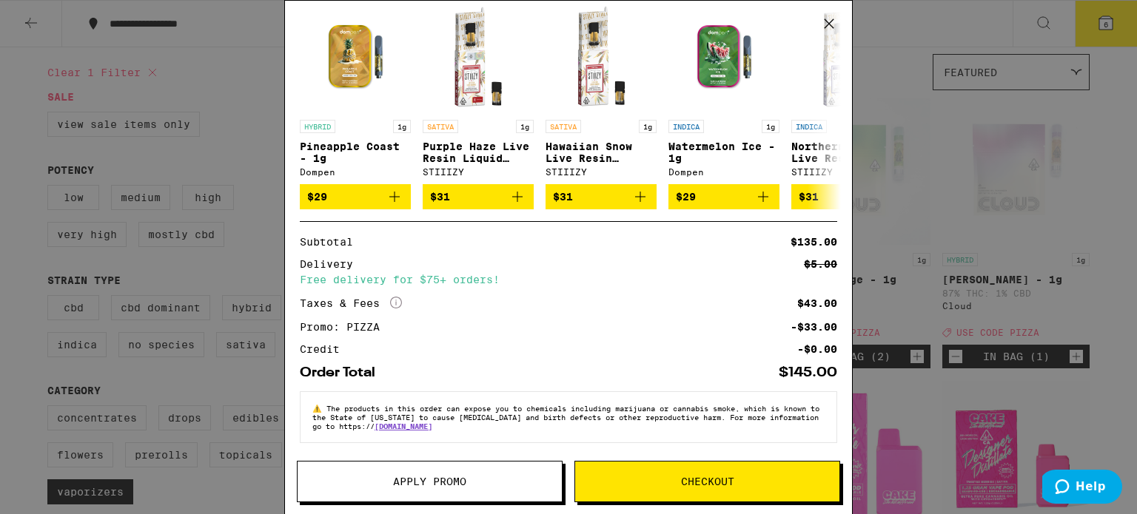
click at [705, 499] on button "Checkout" at bounding box center [707, 481] width 266 height 41
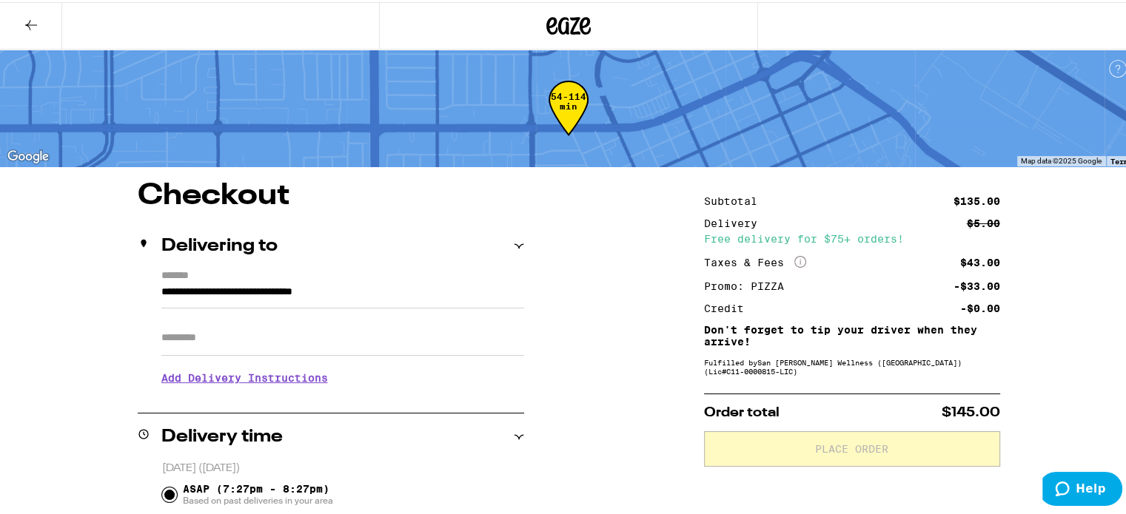
click at [265, 372] on h3 "Add Delivery Instructions" at bounding box center [342, 376] width 363 height 34
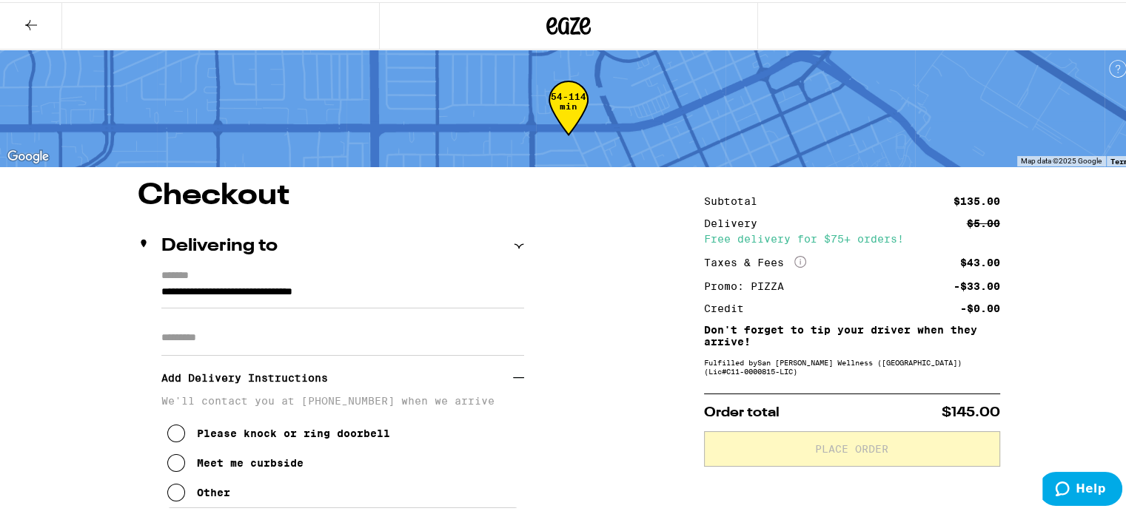
click at [197, 497] on div "Other" at bounding box center [213, 491] width 33 height 12
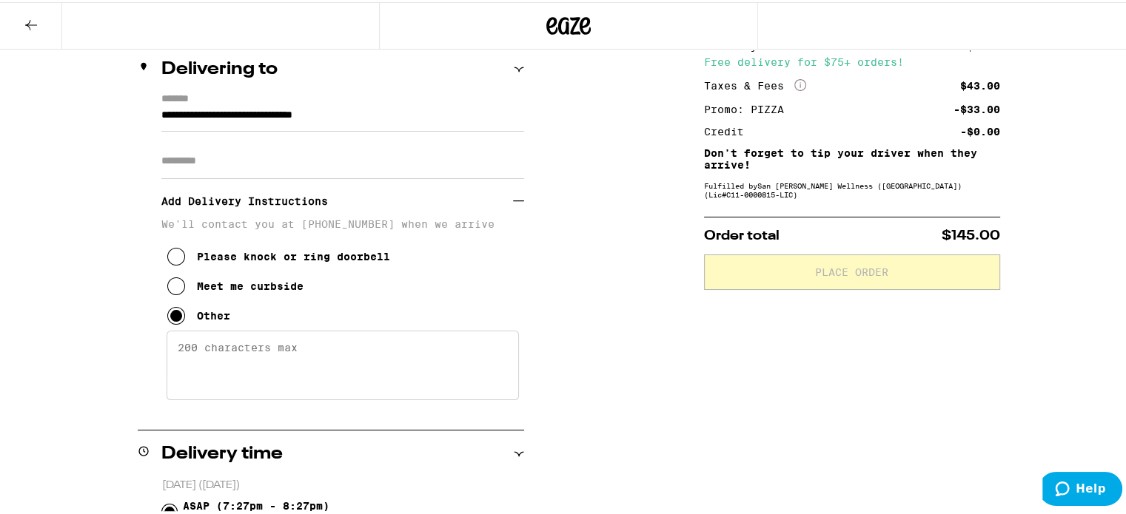
scroll to position [178, 0]
click at [222, 389] on textarea "Enter any other delivery instructions you want driver to know" at bounding box center [343, 363] width 352 height 70
click at [259, 366] on textarea "GPS Will take you to the garage of the townhouse, I will have it open to meet y…" at bounding box center [343, 363] width 352 height 70
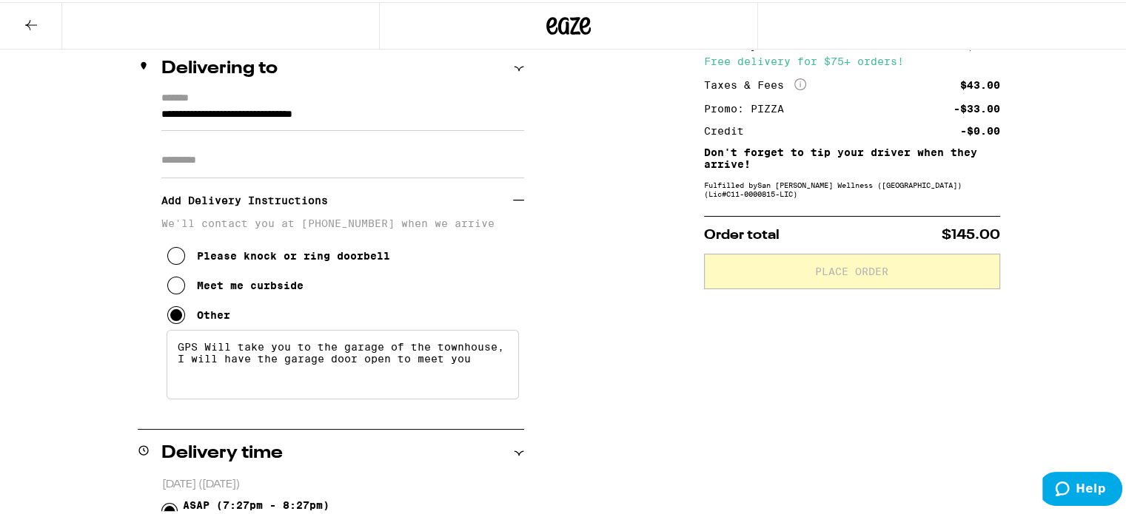
click at [482, 356] on textarea "GPS Will take you to the garage of the townhouse, I will have the garage door o…" at bounding box center [343, 363] width 352 height 70
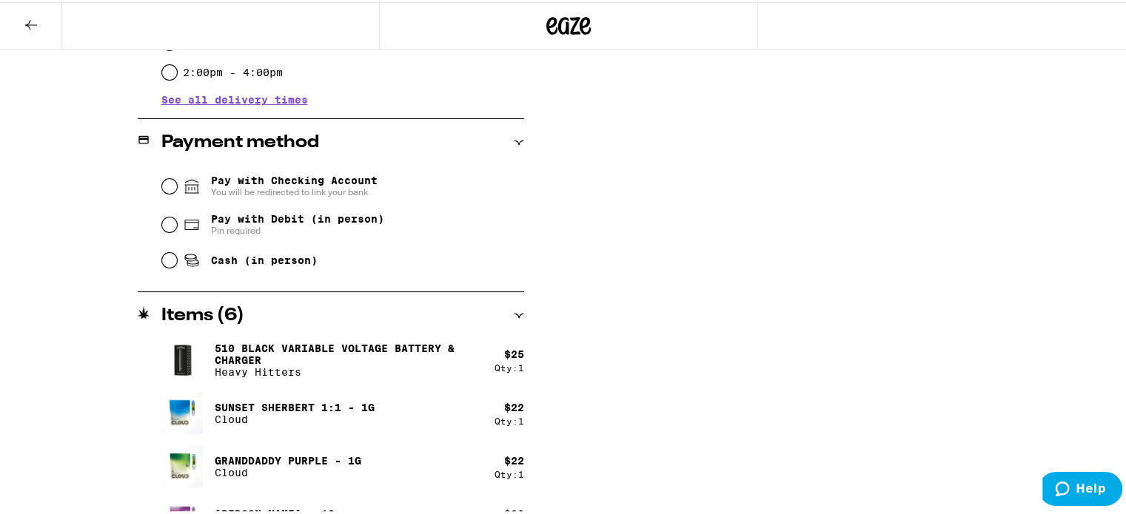
scroll to position [760, 0]
type textarea "GPS Will take you to the garage of the townhouse, I will have the garage door o…"
click at [331, 218] on span "Pay with Debit (in person)" at bounding box center [297, 218] width 173 height 12
click at [177, 218] on input "Pay with Debit (in person) Pin required" at bounding box center [169, 223] width 15 height 15
radio input "true"
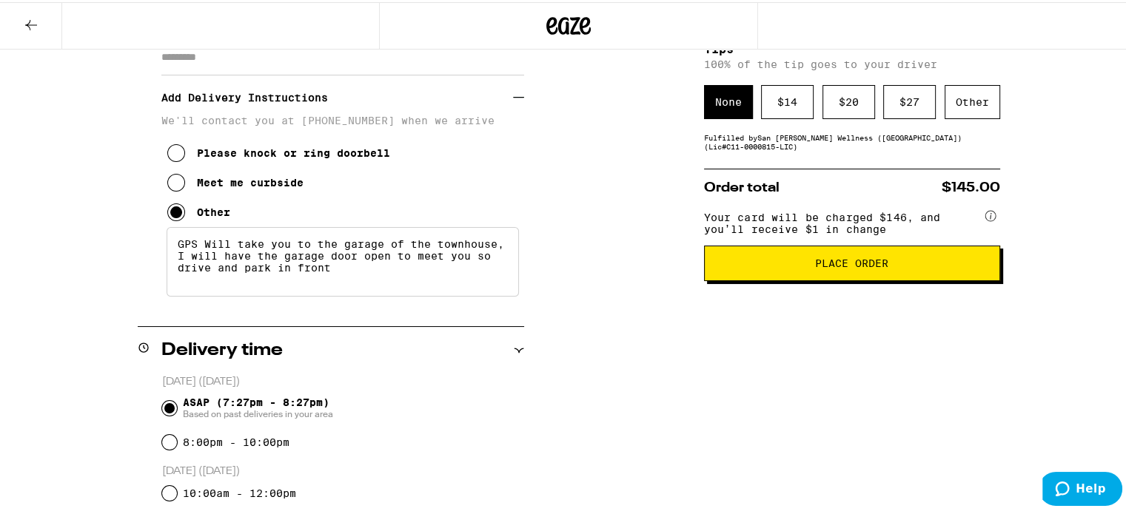
scroll to position [47, 0]
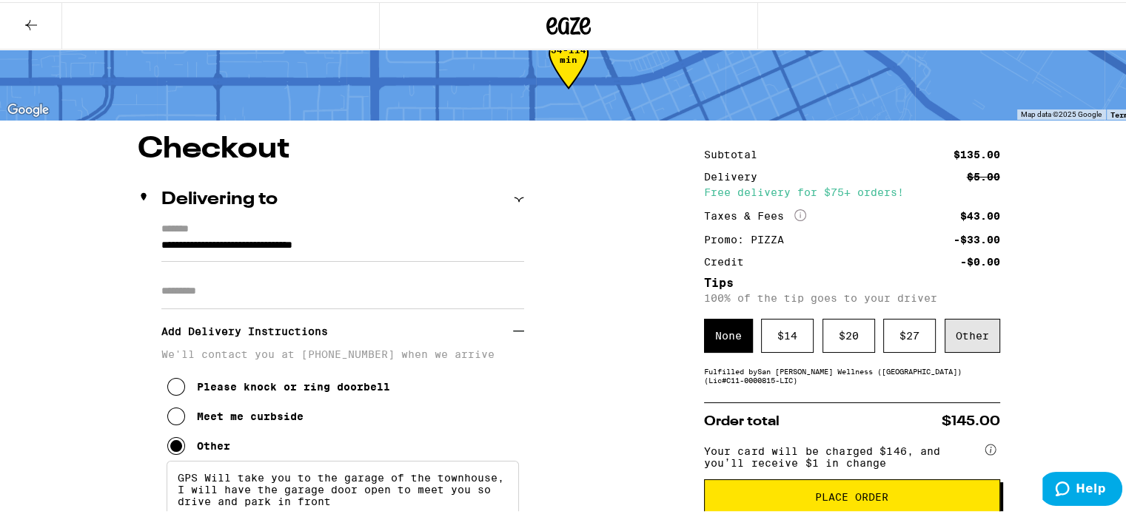
click at [964, 335] on div "Other" at bounding box center [973, 334] width 56 height 34
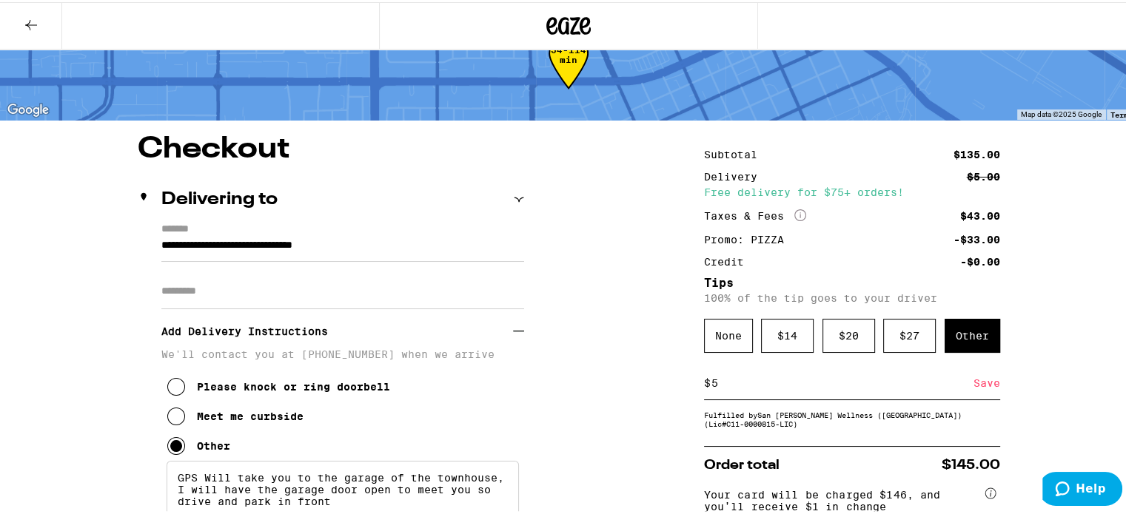
type input "5"
click at [977, 394] on div "Save" at bounding box center [986, 381] width 27 height 33
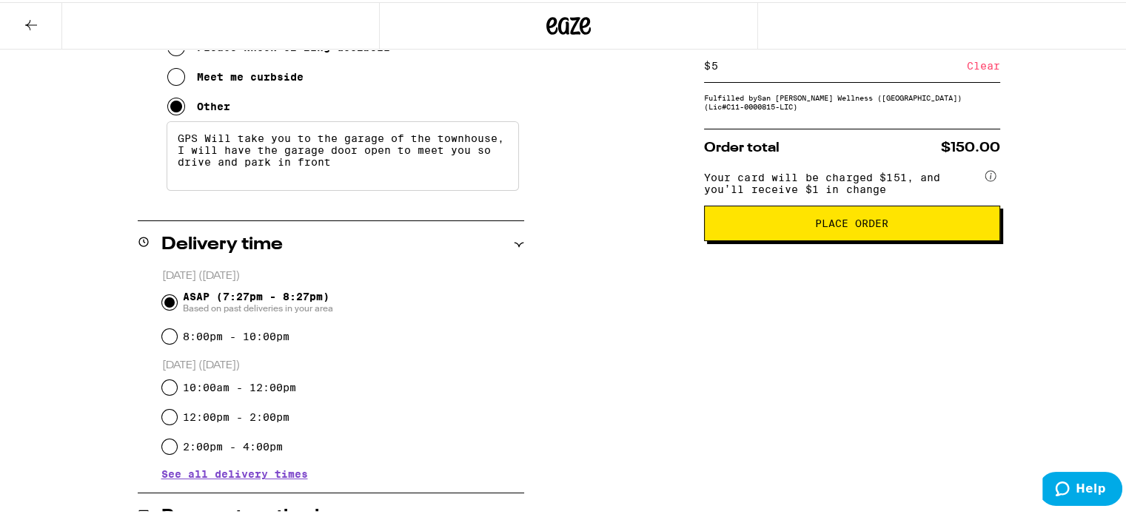
scroll to position [370, 0]
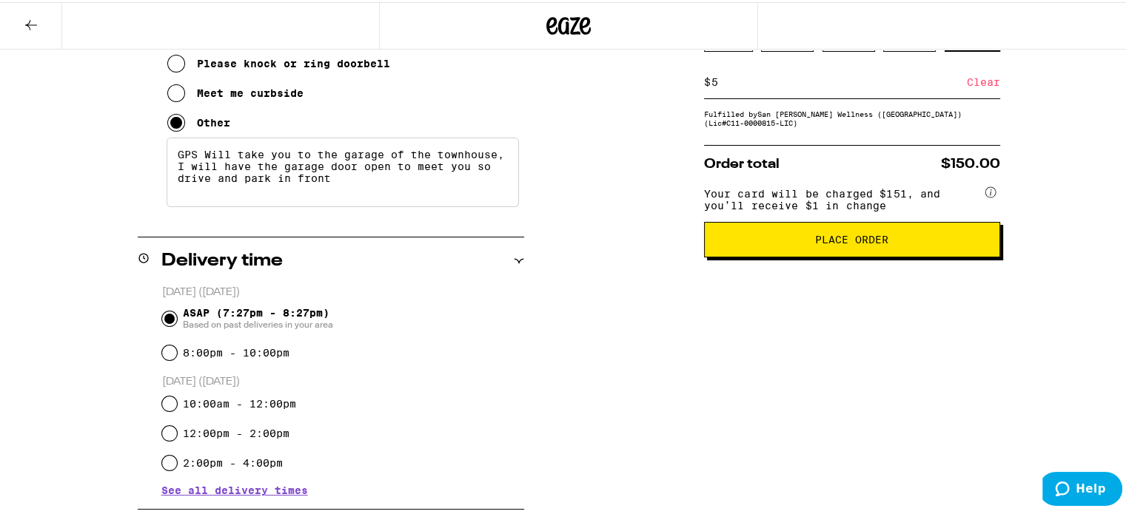
click at [855, 236] on button "Place Order" at bounding box center [852, 238] width 296 height 36
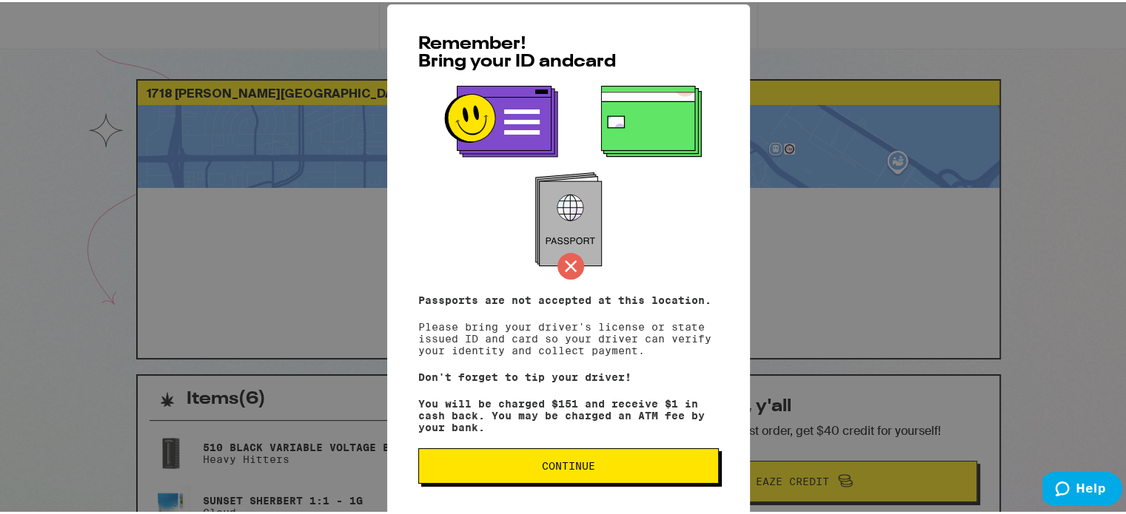
click at [637, 474] on button "Continue" at bounding box center [568, 464] width 301 height 36
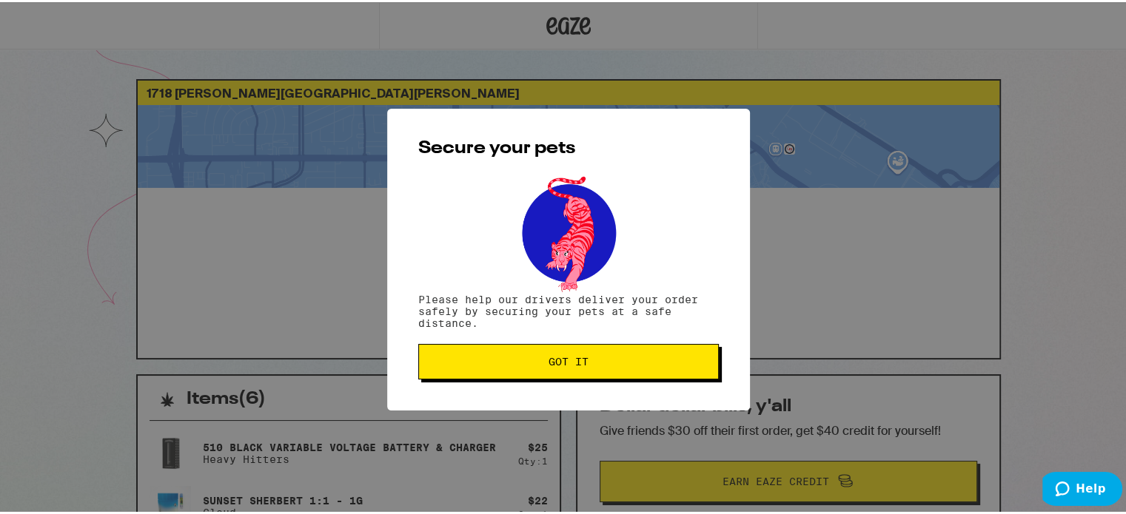
click at [636, 375] on button "Got it" at bounding box center [568, 360] width 301 height 36
